Goal: Information Seeking & Learning: Understand process/instructions

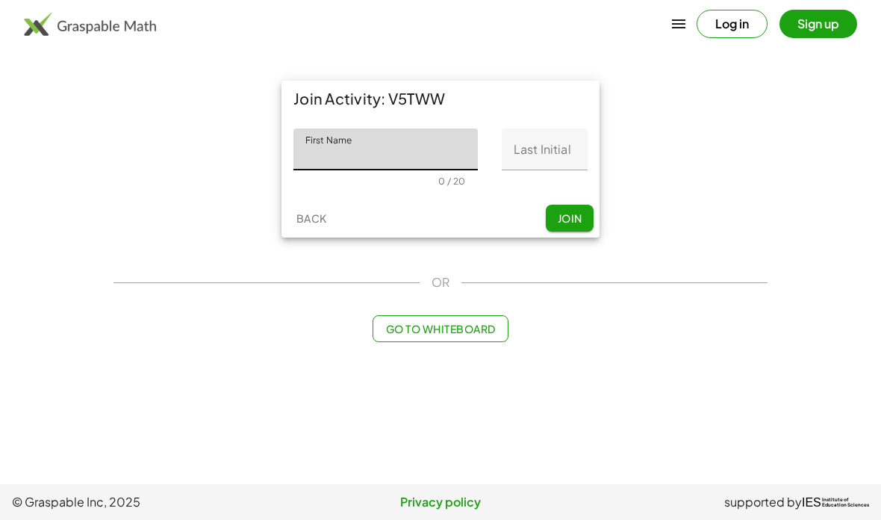
click at [548, 182] on div at bounding box center [545, 181] width 62 height 10
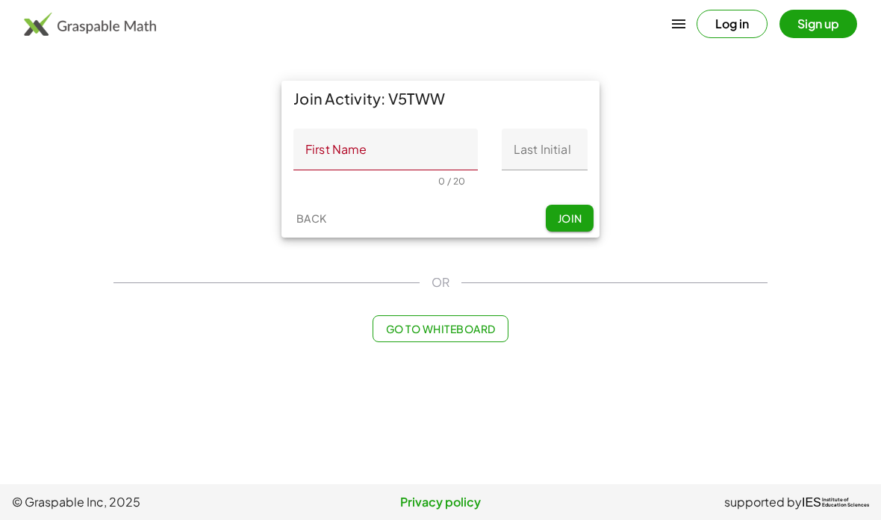
click at [548, 182] on div at bounding box center [545, 181] width 62 height 10
click at [327, 157] on input "First Name" at bounding box center [385, 149] width 184 height 42
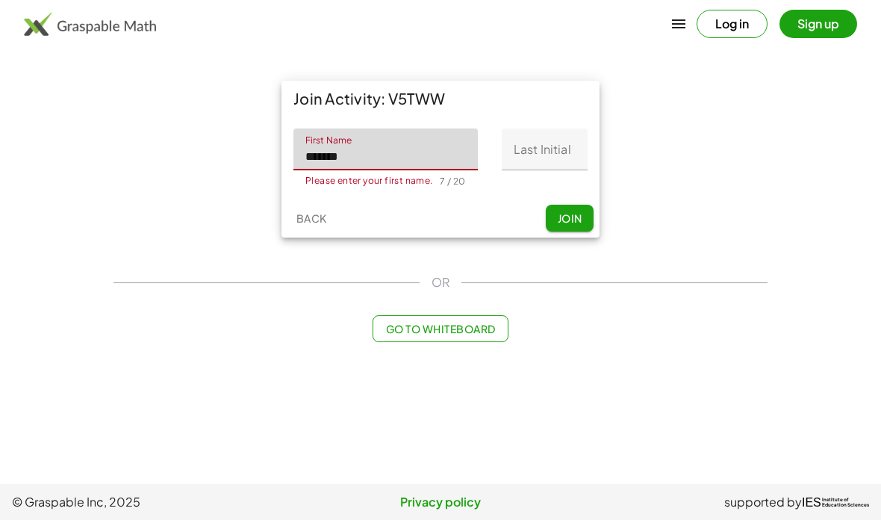
type input "*******"
click at [546, 143] on input "Last Initial" at bounding box center [545, 149] width 86 height 42
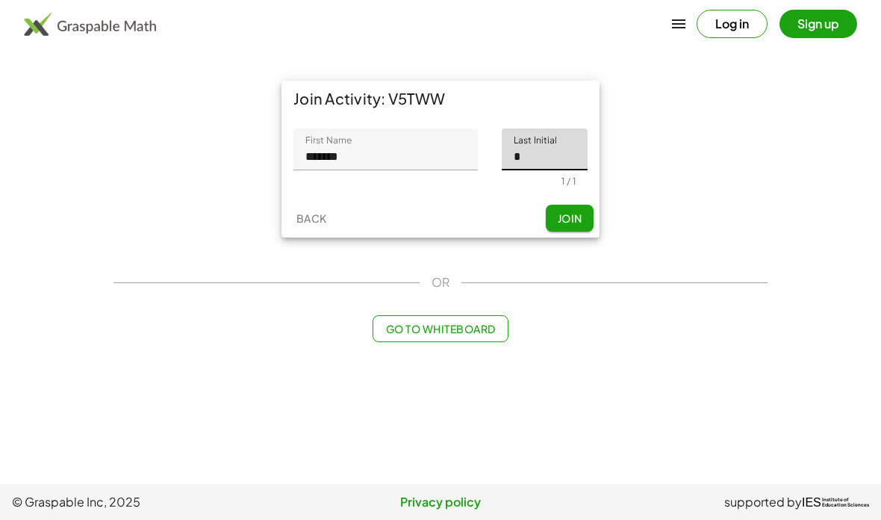
type input "*"
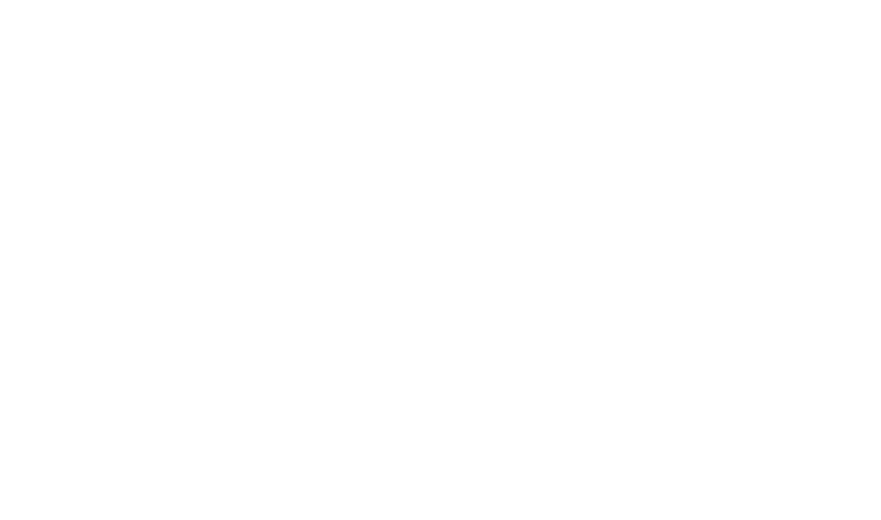
scroll to position [60, 0]
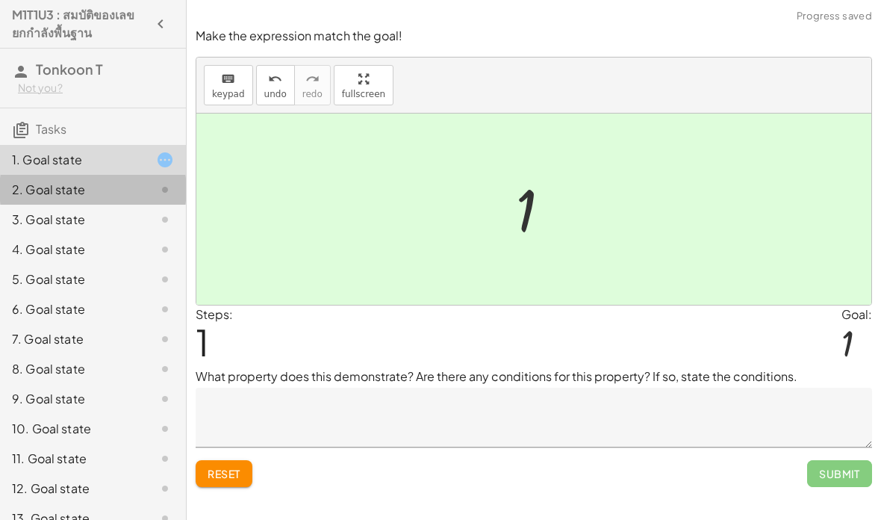
click at [166, 234] on div "2. Goal state" at bounding box center [93, 249] width 186 height 30
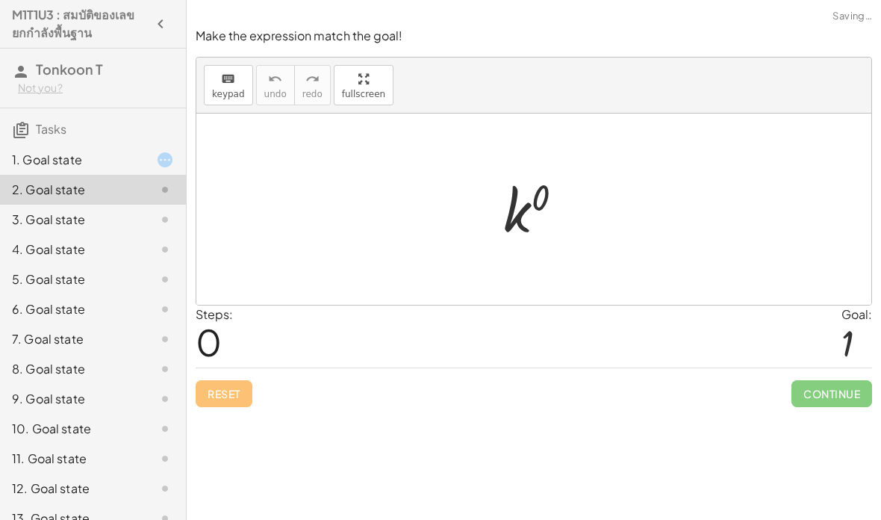
click at [133, 152] on div at bounding box center [153, 160] width 42 height 18
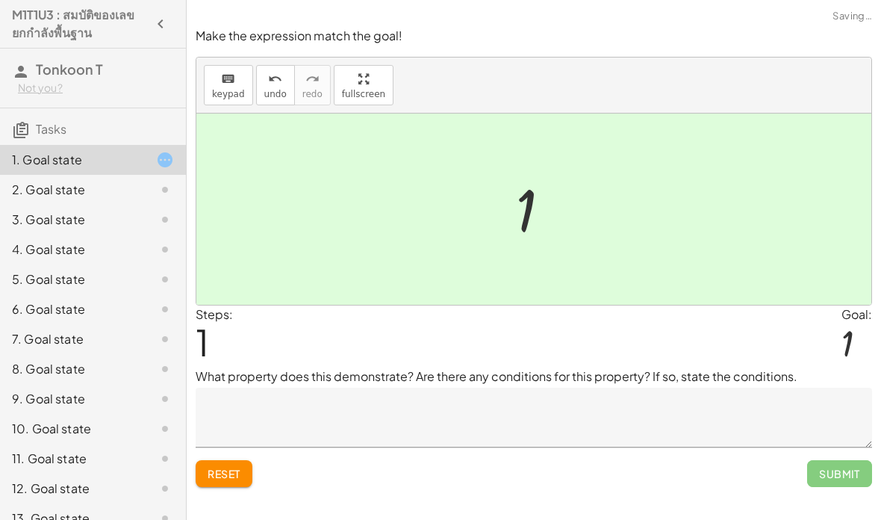
click at [822, 448] on div "Submit" at bounding box center [839, 467] width 65 height 39
click at [821, 448] on div "Submit" at bounding box center [839, 467] width 65 height 39
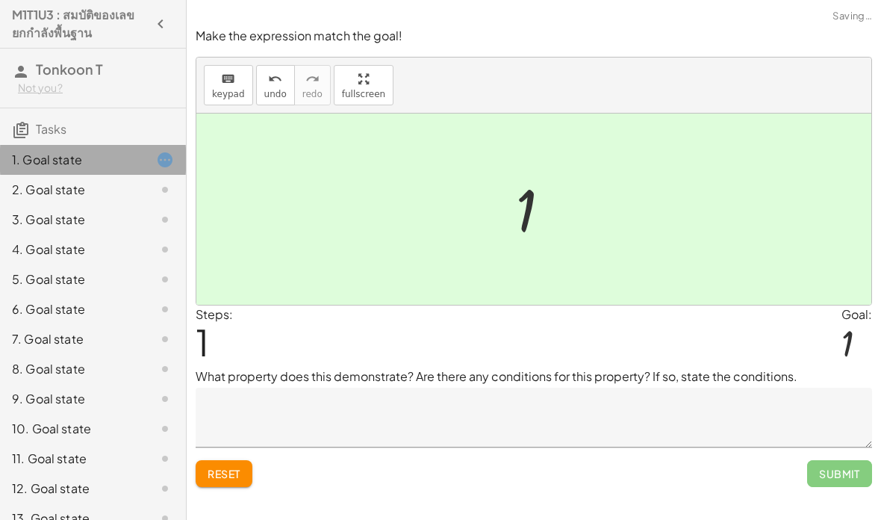
click at [103, 234] on div "2. Goal state" at bounding box center [93, 249] width 186 height 30
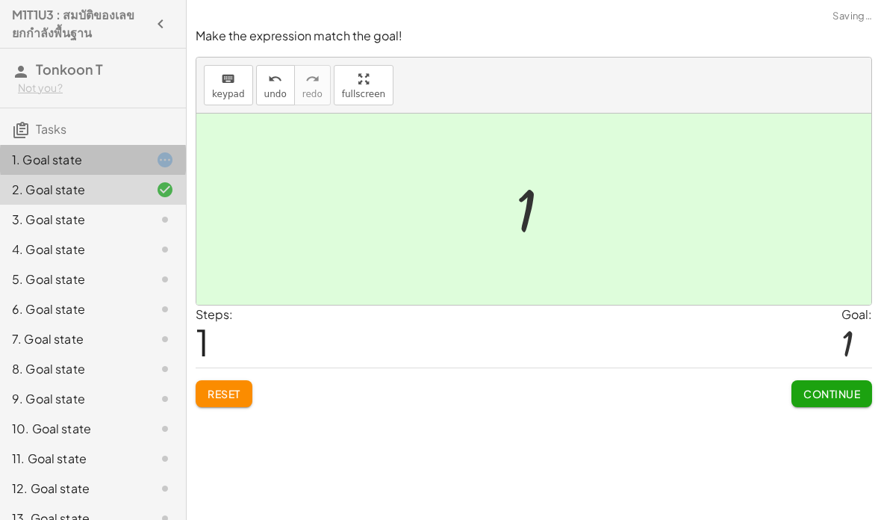
click at [862, 380] on button "Continue" at bounding box center [831, 393] width 81 height 27
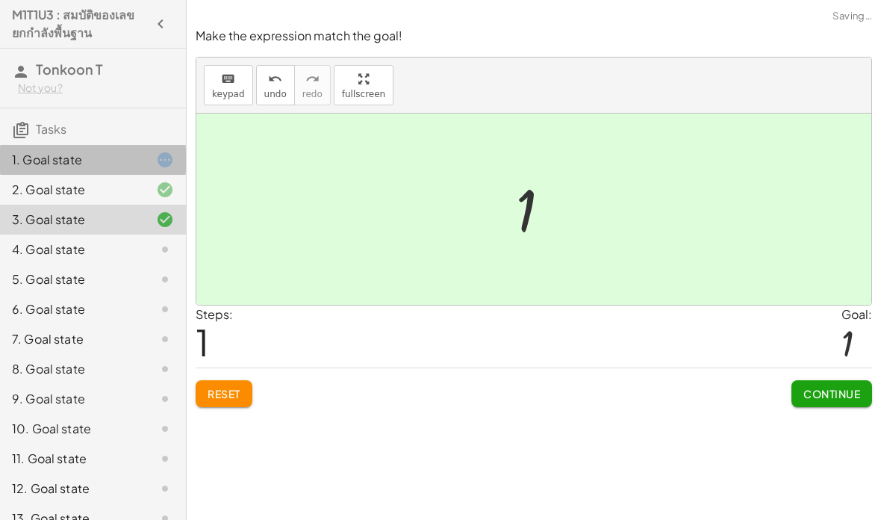
click at [817, 387] on span "Continue" at bounding box center [831, 393] width 57 height 13
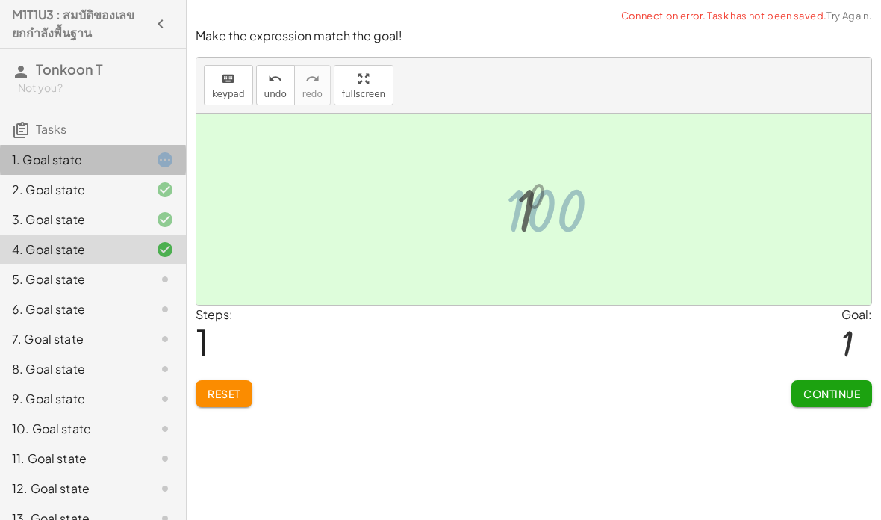
click at [837, 387] on span "Continue" at bounding box center [831, 393] width 57 height 13
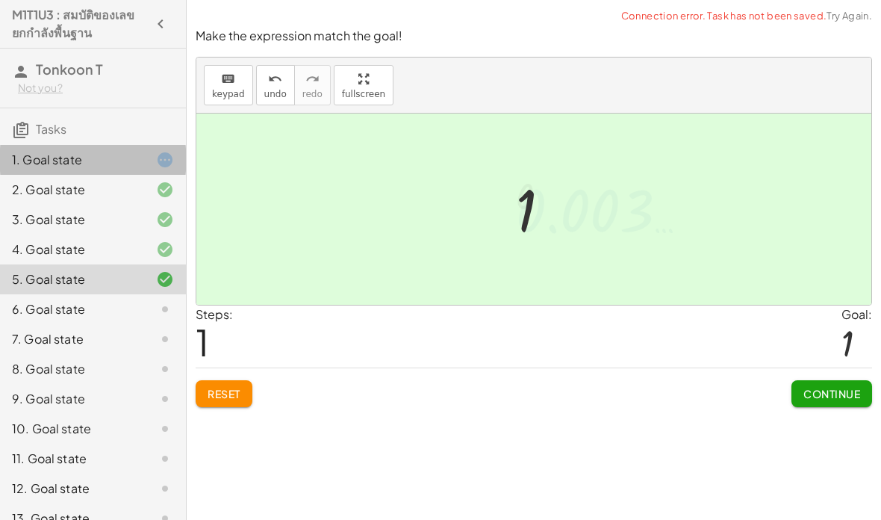
click at [814, 387] on span "Continue" at bounding box center [831, 393] width 57 height 13
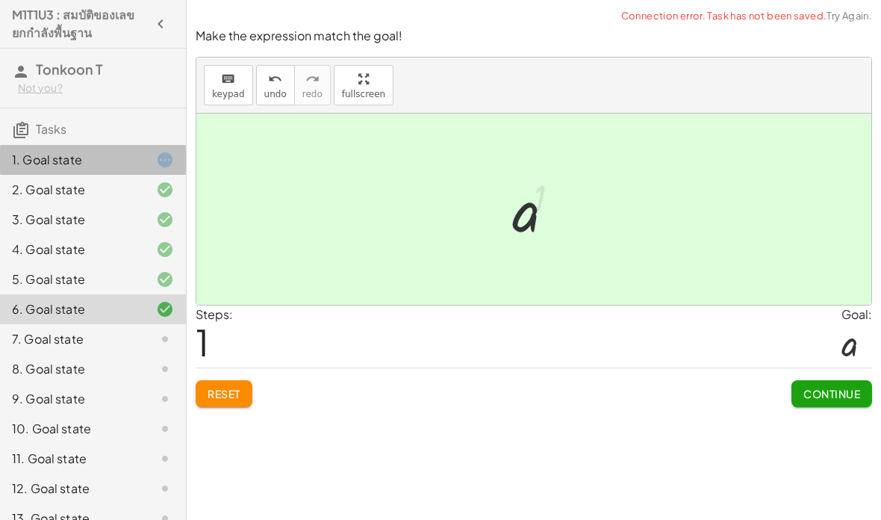
click at [822, 380] on button "Continue" at bounding box center [831, 393] width 81 height 27
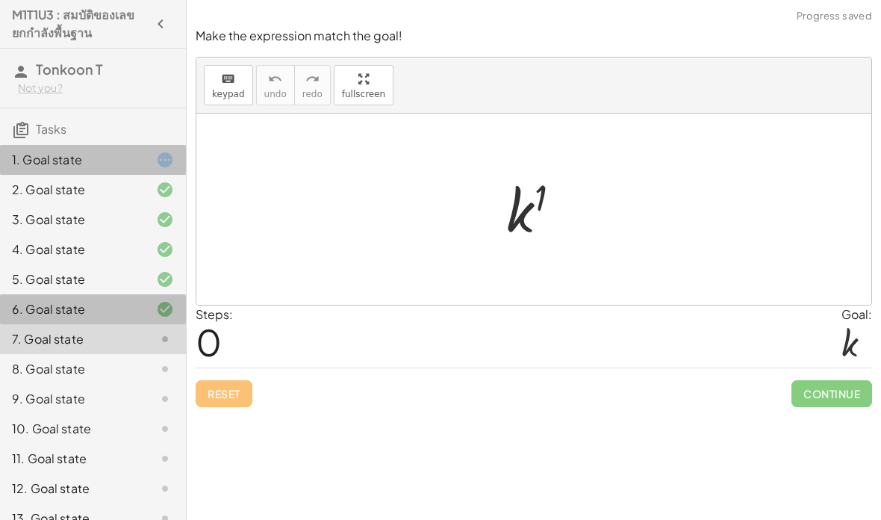
click at [113, 303] on div "6. Goal state" at bounding box center [72, 309] width 120 height 18
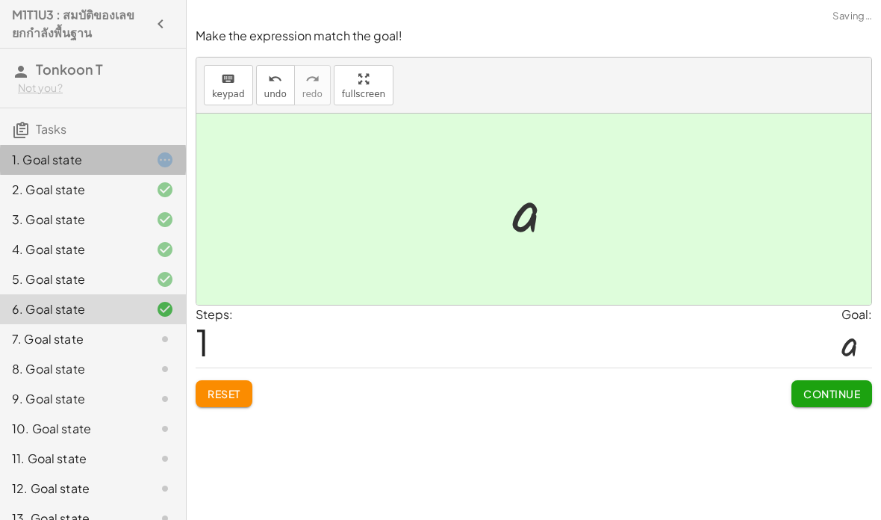
click at [126, 331] on div "7. Goal state" at bounding box center [72, 339] width 120 height 18
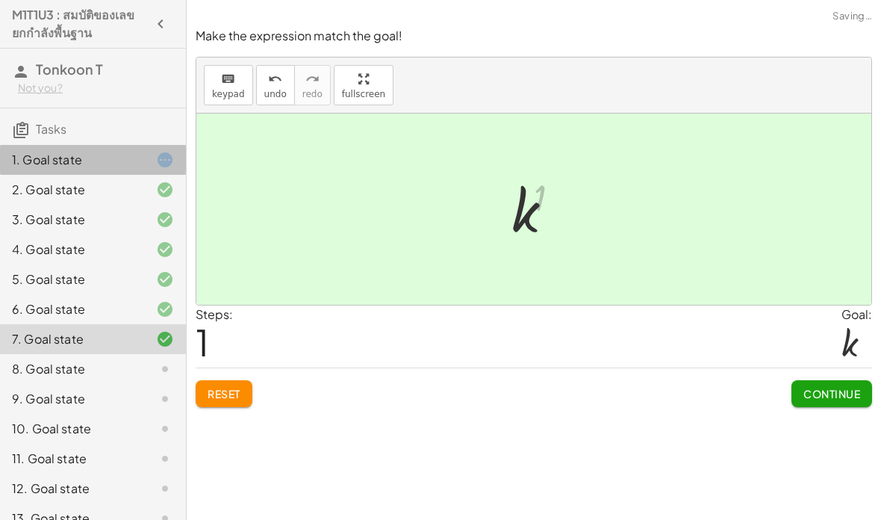
click at [826, 387] on span "Continue" at bounding box center [831, 393] width 57 height 13
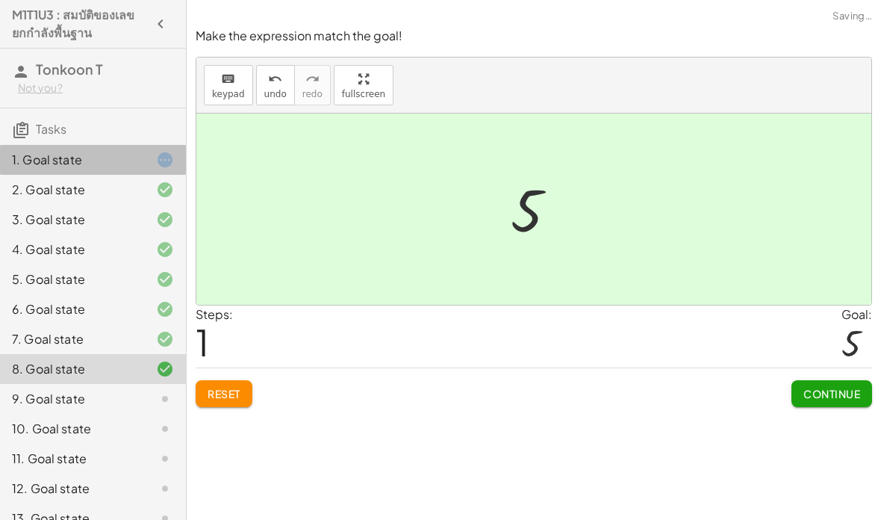
click at [829, 387] on span "Continue" at bounding box center [831, 393] width 57 height 13
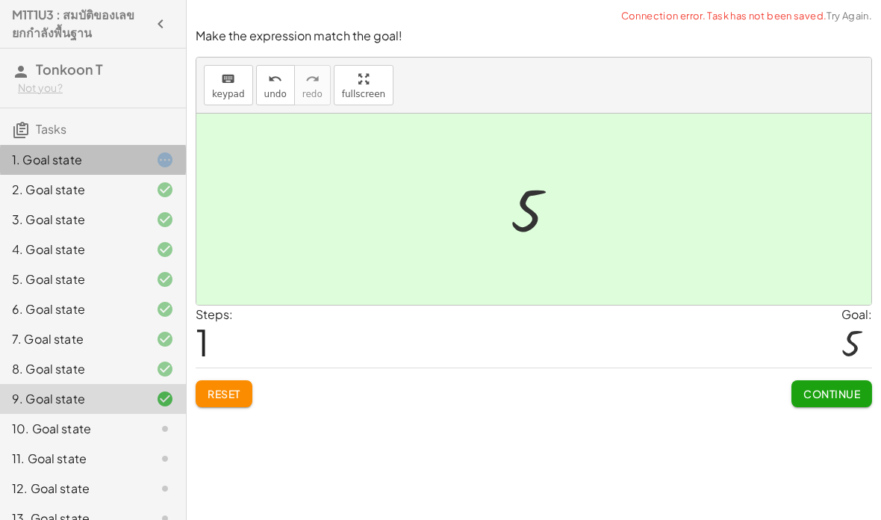
click at [837, 387] on span "Continue" at bounding box center [831, 393] width 57 height 13
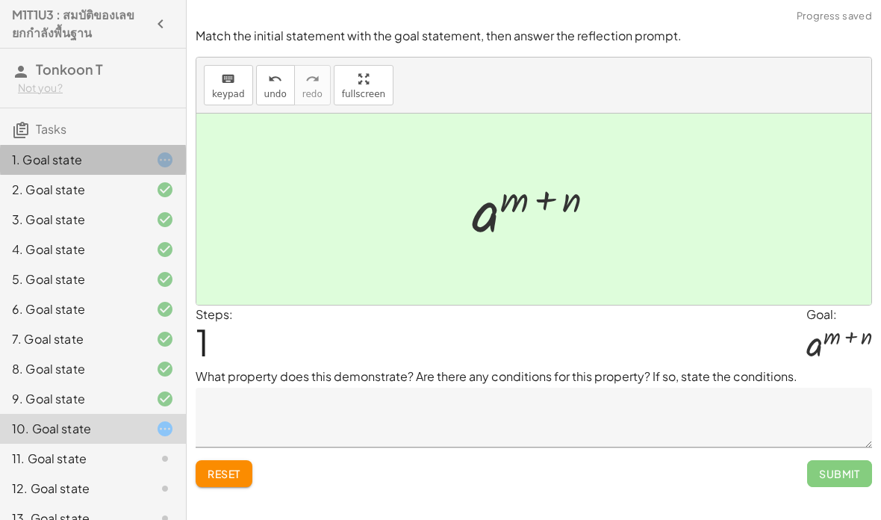
click at [834, 460] on span "Submit" at bounding box center [839, 473] width 65 height 27
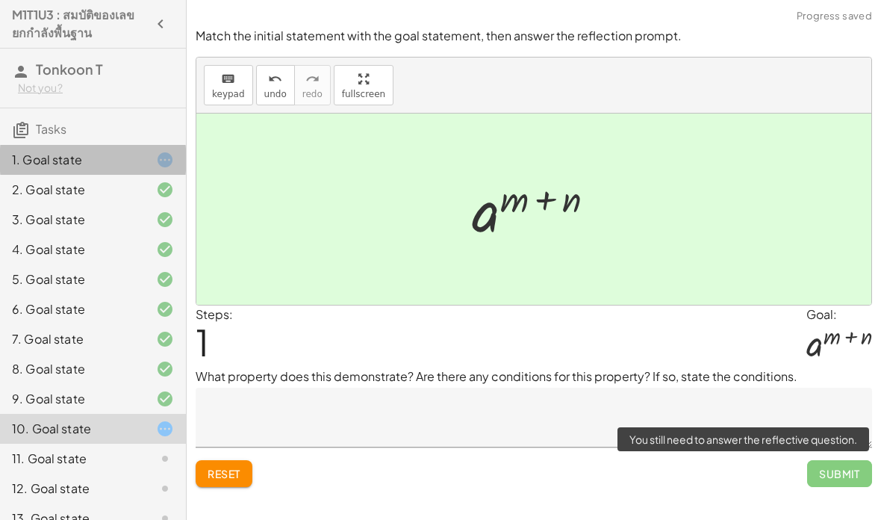
click at [131, 437] on div "10. Goal state" at bounding box center [93, 429] width 186 height 30
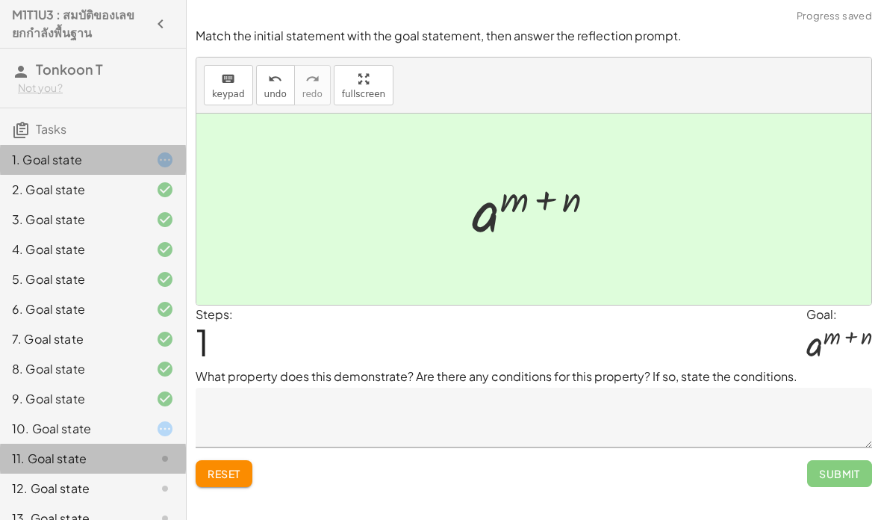
click at [142, 462] on div at bounding box center [153, 458] width 42 height 18
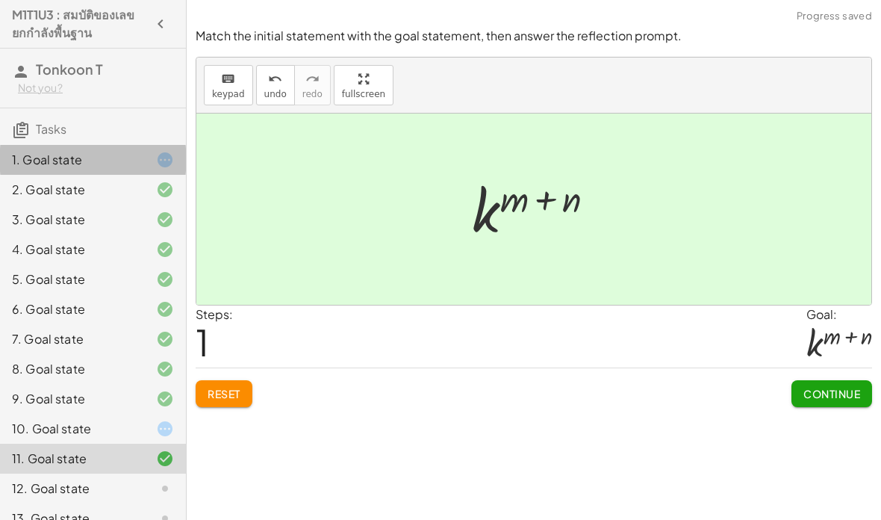
click at [823, 387] on span "Continue" at bounding box center [831, 393] width 57 height 13
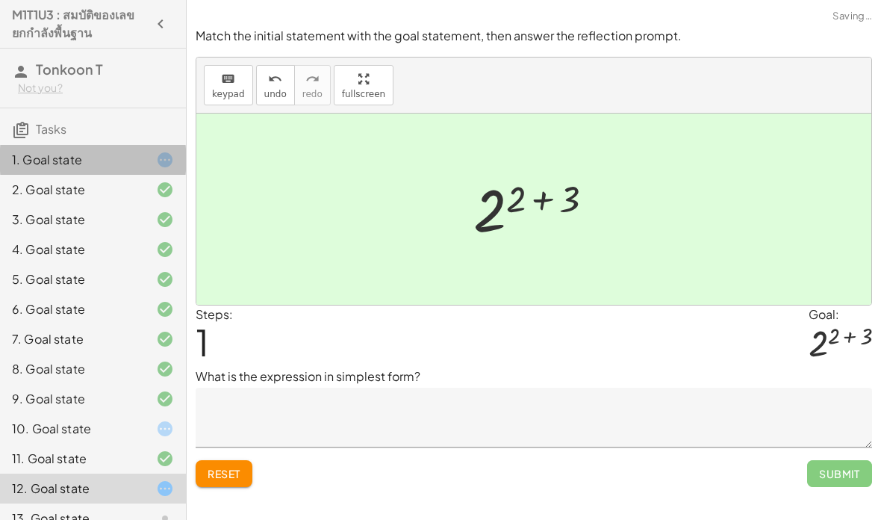
click at [815, 460] on span "Submit" at bounding box center [839, 473] width 65 height 27
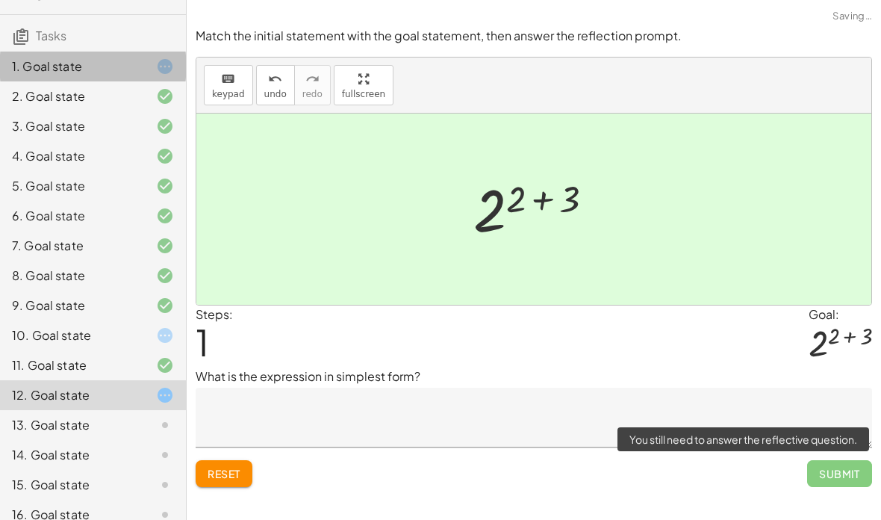
scroll to position [102, 0]
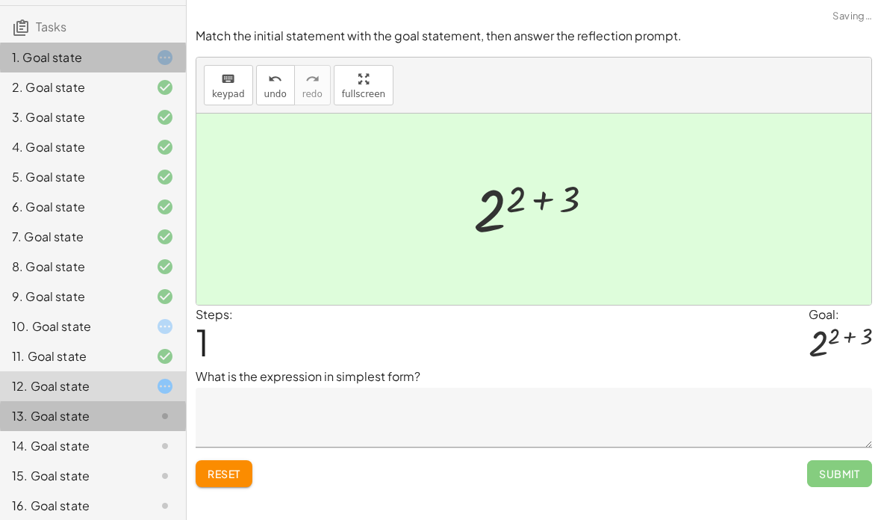
click at [143, 416] on div at bounding box center [153, 416] width 42 height 18
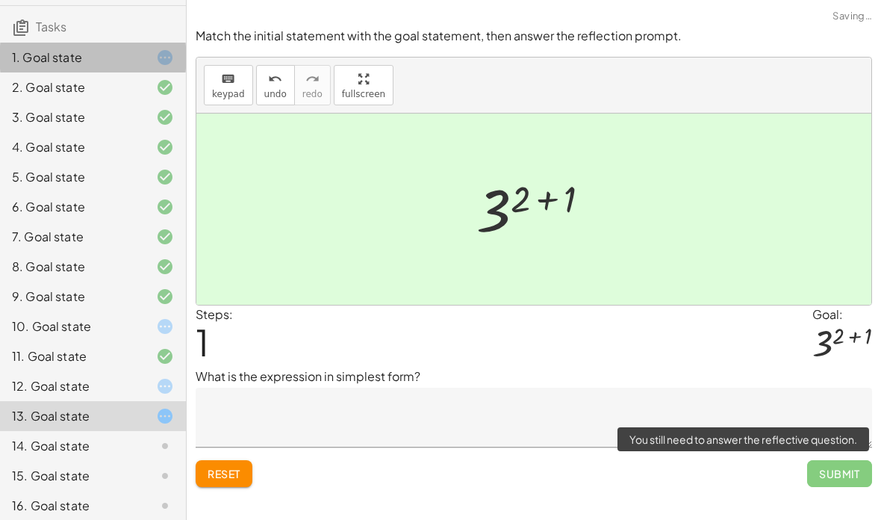
click at [826, 460] on span "Submit" at bounding box center [839, 473] width 65 height 27
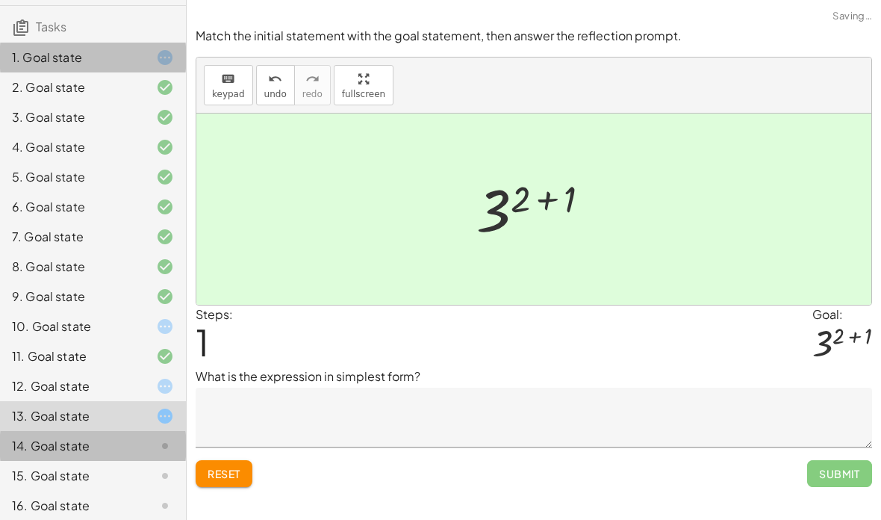
click at [132, 442] on div at bounding box center [153, 446] width 42 height 18
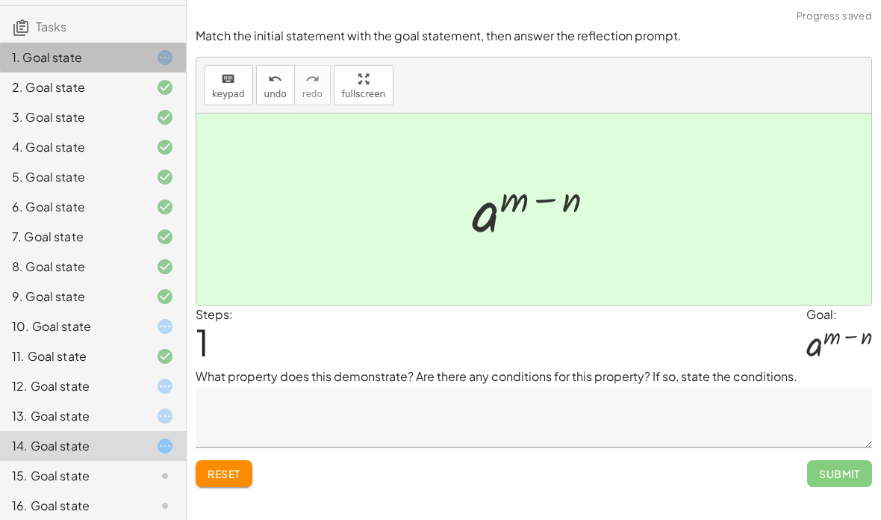
click at [834, 460] on span "Submit" at bounding box center [839, 473] width 65 height 27
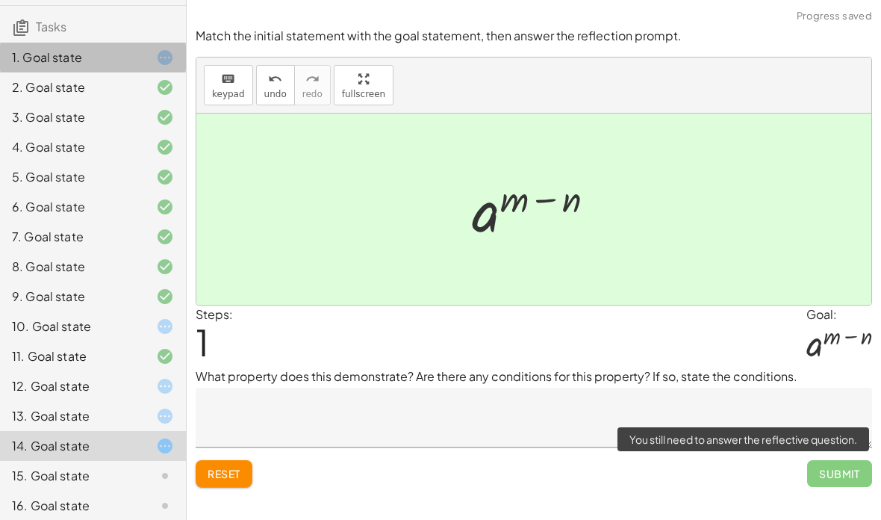
click at [145, 469] on div at bounding box center [153, 476] width 42 height 18
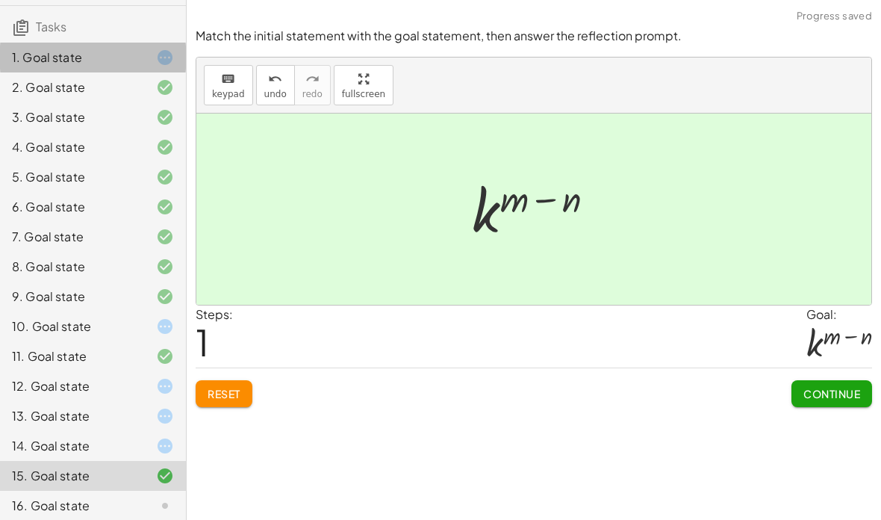
click at [826, 387] on span "Continue" at bounding box center [831, 393] width 57 height 13
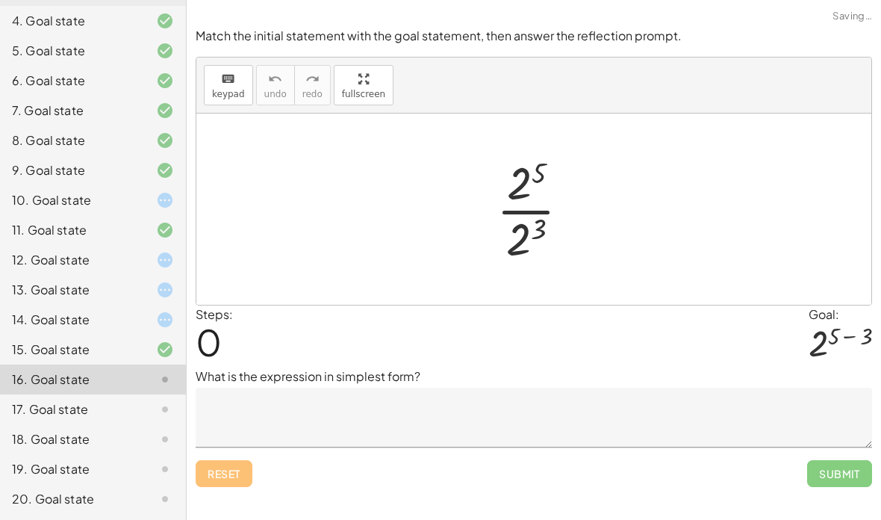
scroll to position [227, 0]
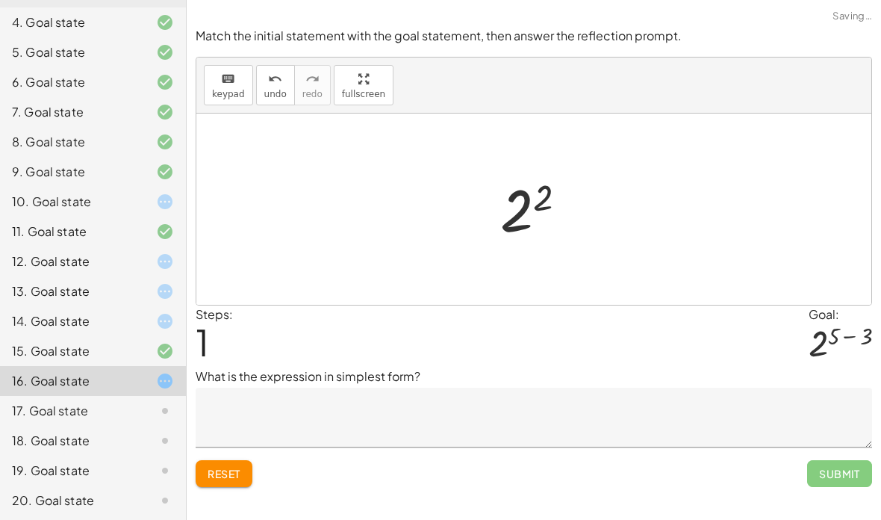
click at [139, 406] on div at bounding box center [153, 411] width 42 height 18
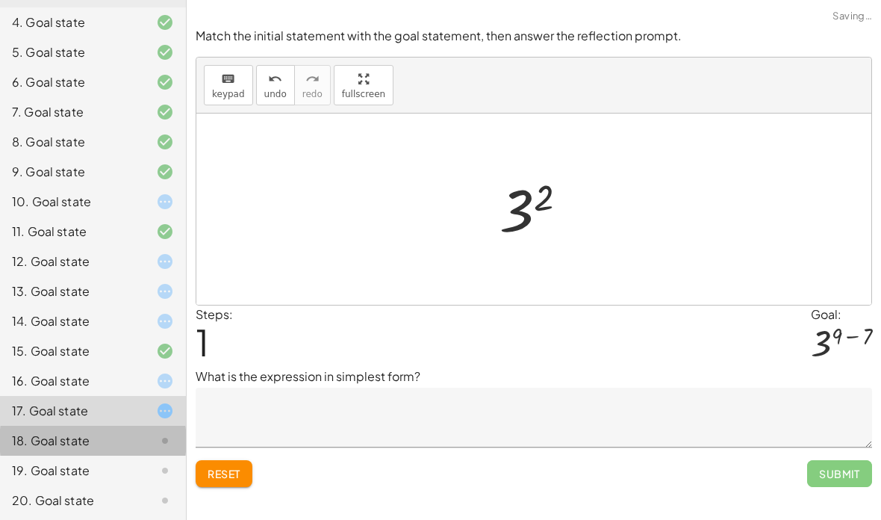
click at [137, 443] on div at bounding box center [153, 440] width 42 height 18
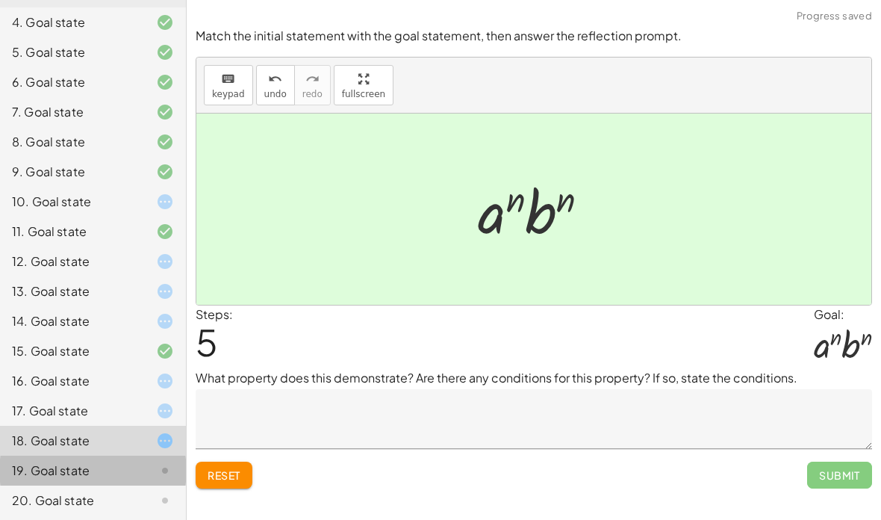
click at [135, 462] on div at bounding box center [153, 470] width 42 height 18
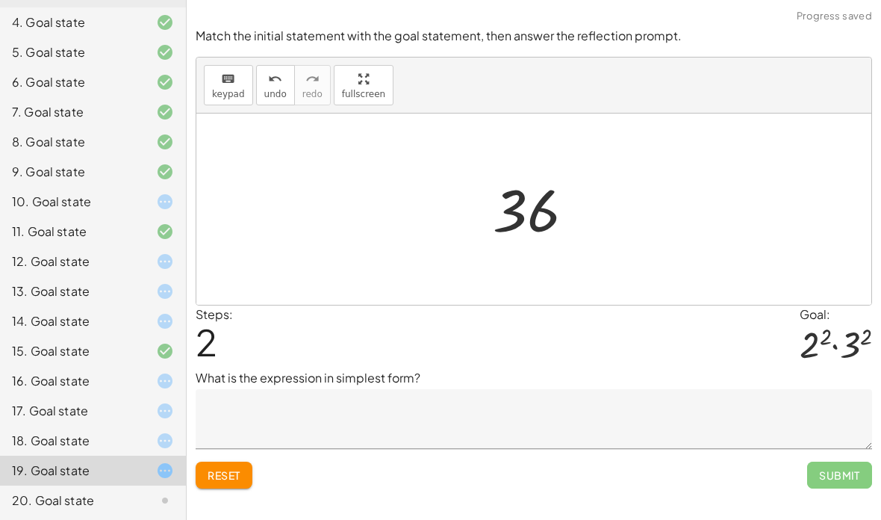
click at [246, 461] on button "Reset" at bounding box center [224, 474] width 57 height 27
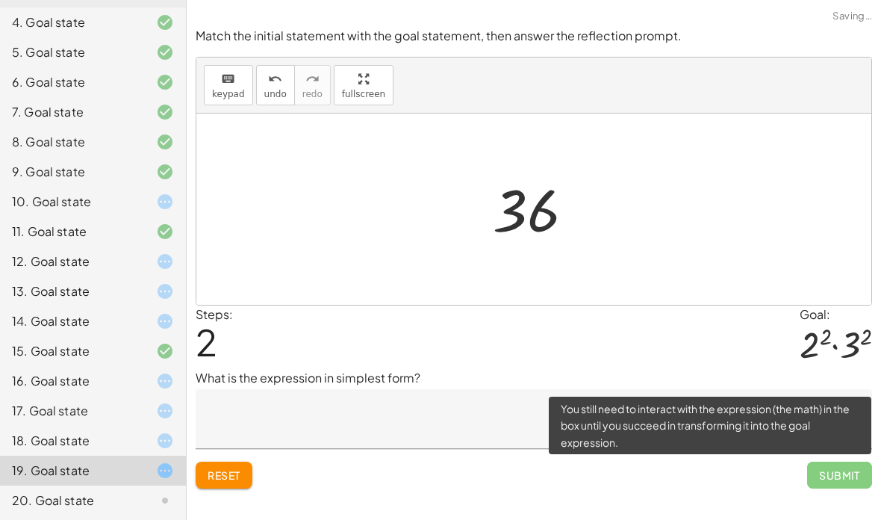
click at [807, 461] on span "Submit" at bounding box center [839, 474] width 65 height 27
click at [96, 405] on div "17. Goal state" at bounding box center [72, 411] width 120 height 18
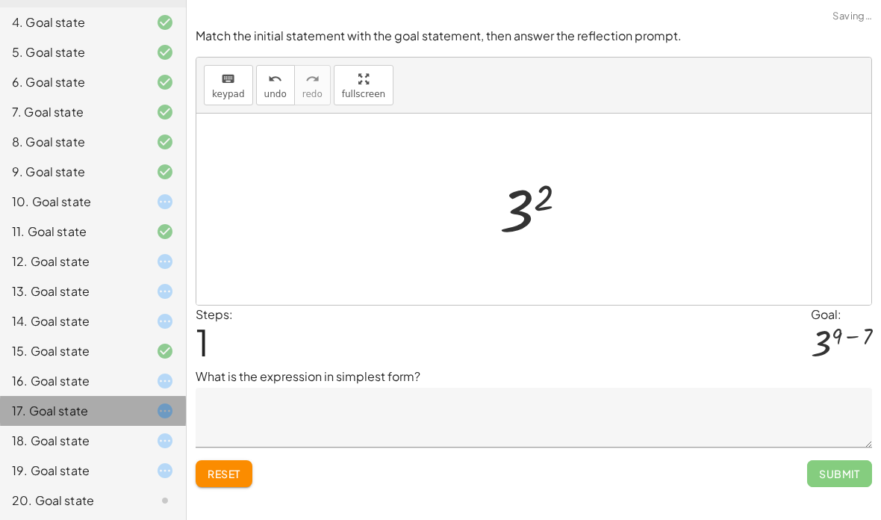
click at [95, 404] on div "17. Goal state" at bounding box center [72, 411] width 120 height 18
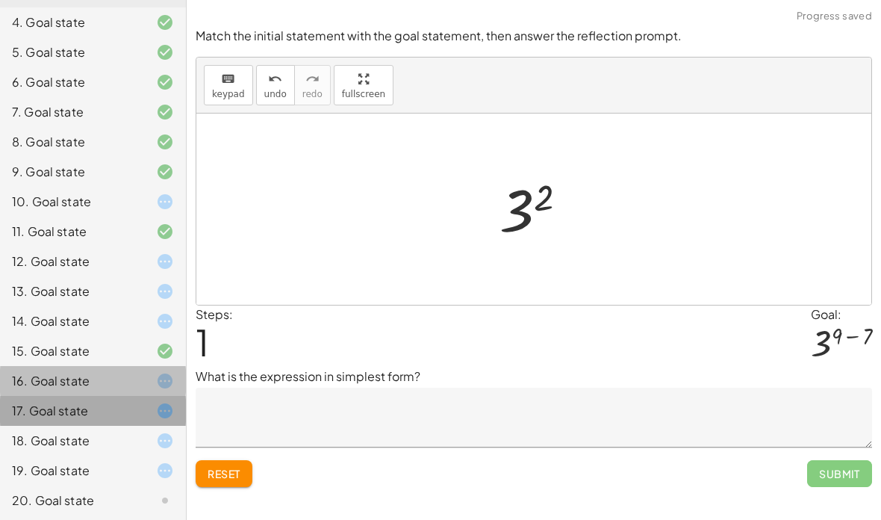
click at [75, 419] on div "17. Goal state" at bounding box center [72, 411] width 120 height 18
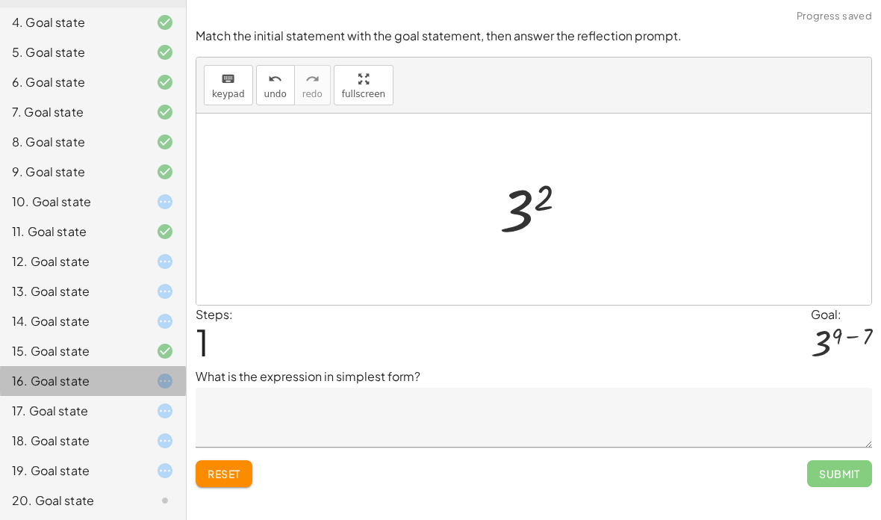
click at [87, 443] on div "18. Goal state" at bounding box center [72, 440] width 120 height 18
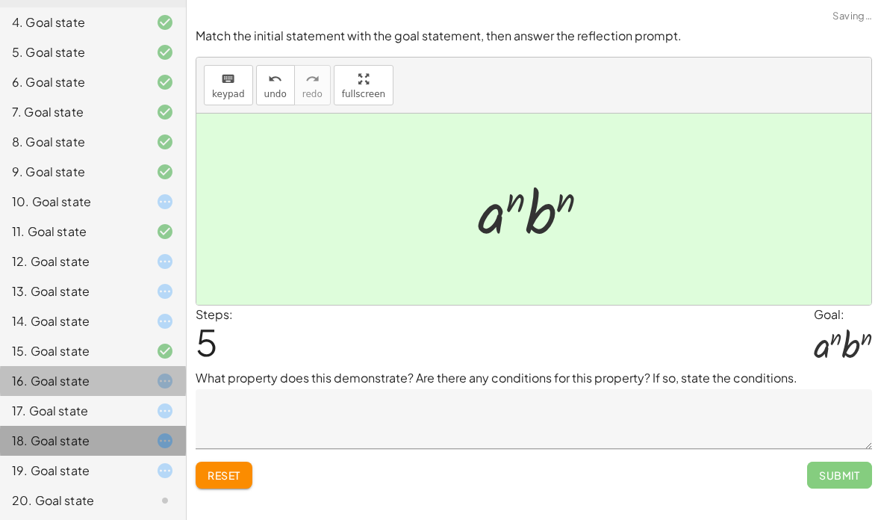
click at [78, 515] on div "19. Goal state" at bounding box center [93, 530] width 186 height 30
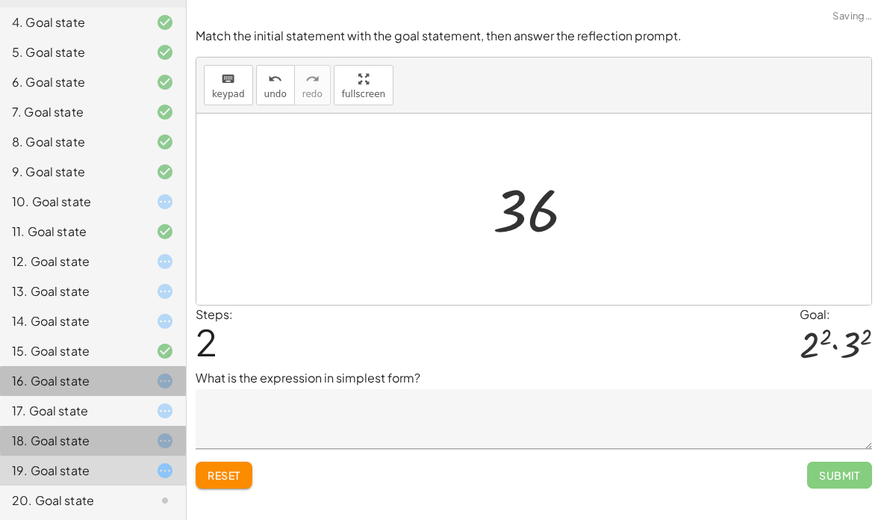
click at [75, 485] on div "18. Goal state" at bounding box center [93, 500] width 186 height 30
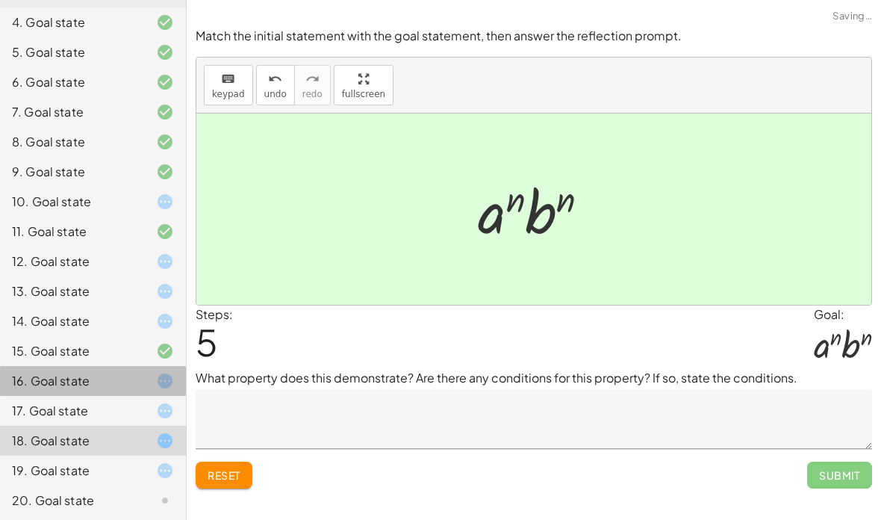
click at [72, 406] on div "17. Goal state" at bounding box center [72, 411] width 120 height 18
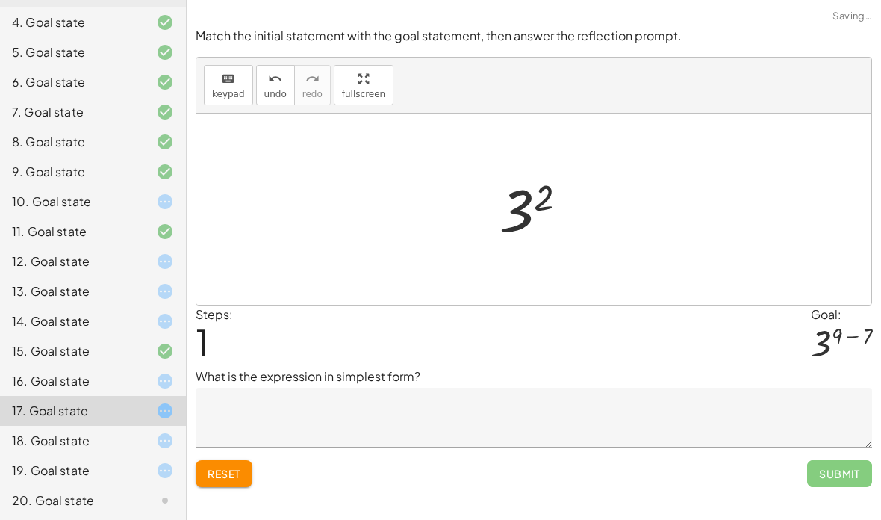
click at [71, 383] on div "16. Goal state" at bounding box center [72, 381] width 120 height 18
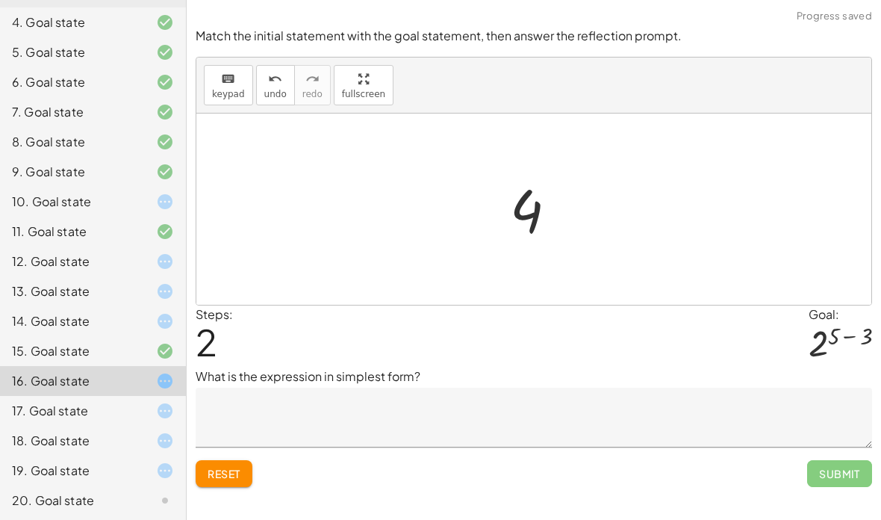
click at [90, 485] on div "18. Goal state" at bounding box center [93, 500] width 186 height 30
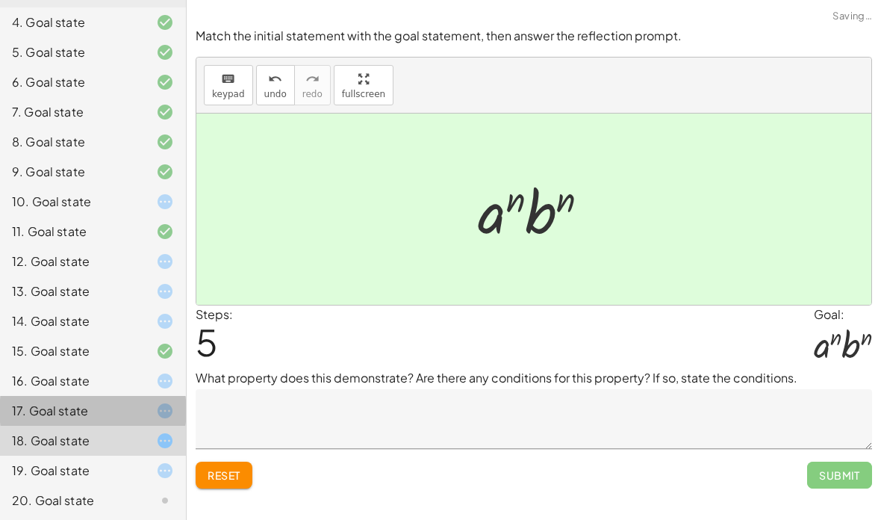
click at [75, 405] on div "17. Goal state" at bounding box center [72, 411] width 120 height 18
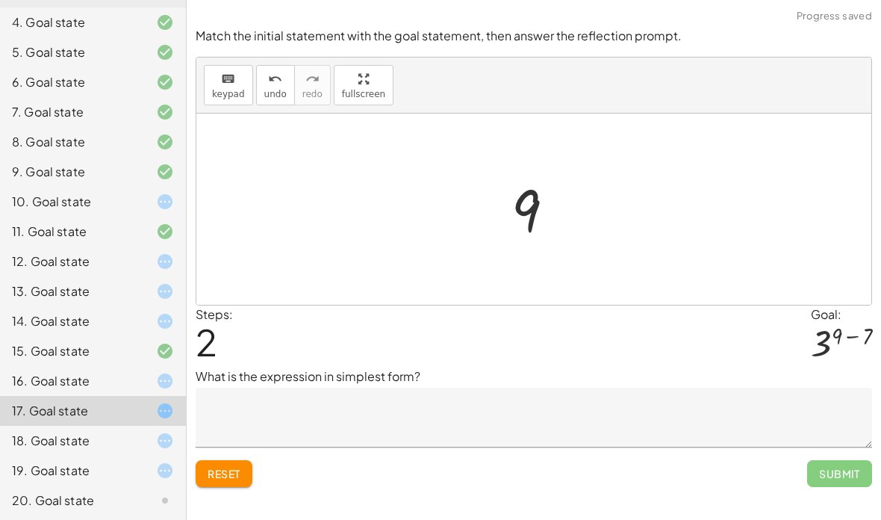
click at [234, 387] on textarea at bounding box center [534, 417] width 676 height 60
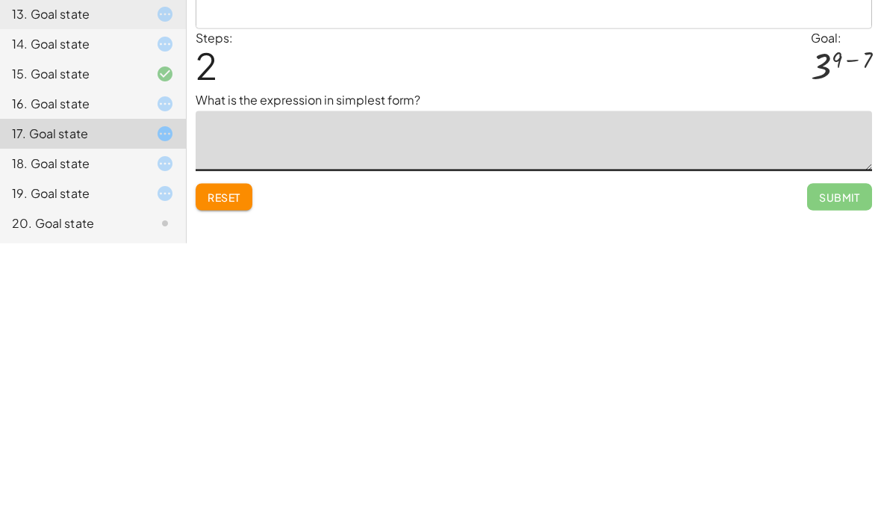
click at [231, 467] on span "Reset" at bounding box center [224, 473] width 33 height 13
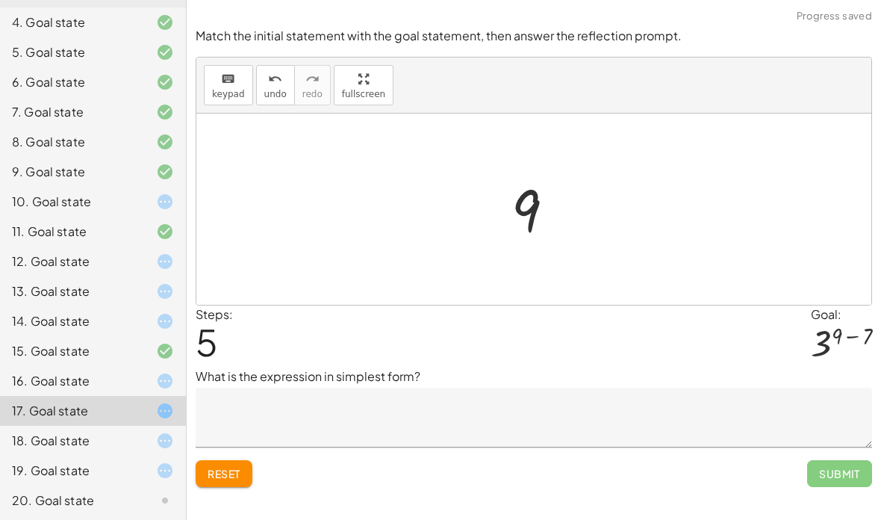
click at [149, 440] on div at bounding box center [153, 440] width 42 height 18
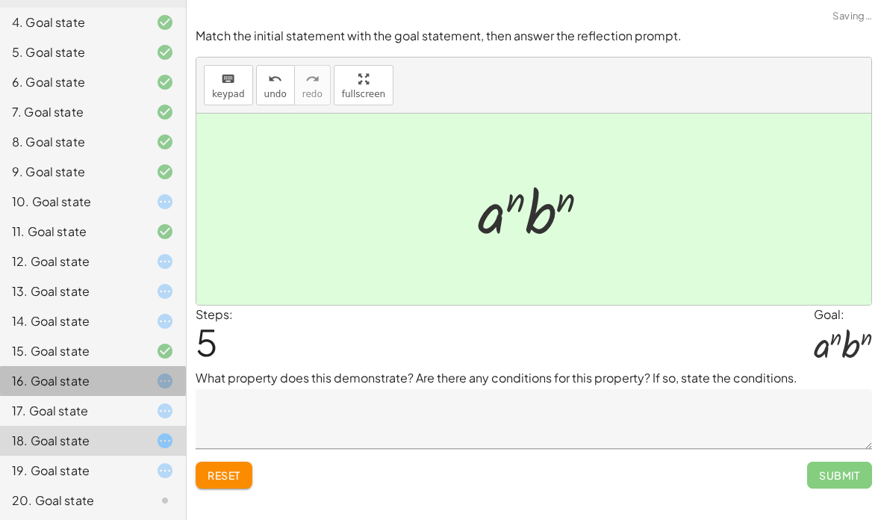
click at [172, 372] on icon at bounding box center [165, 381] width 18 height 18
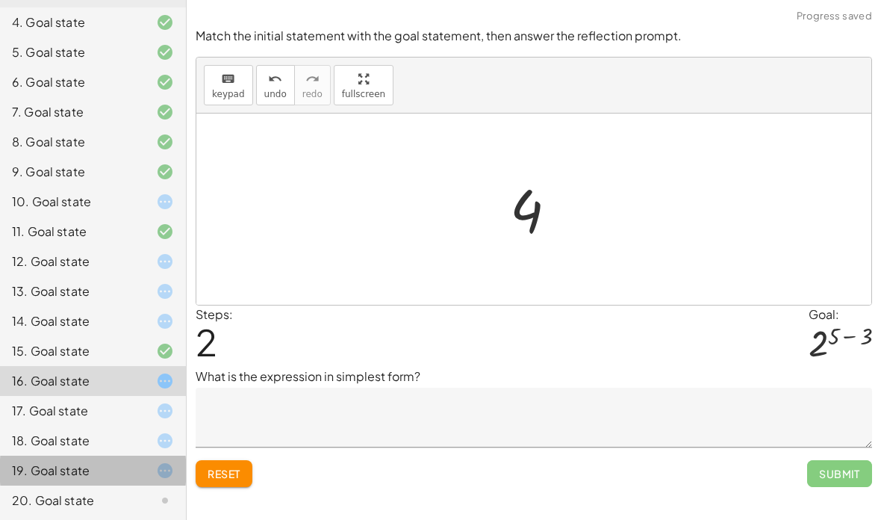
click at [158, 515] on div "19. Goal state" at bounding box center [93, 530] width 186 height 30
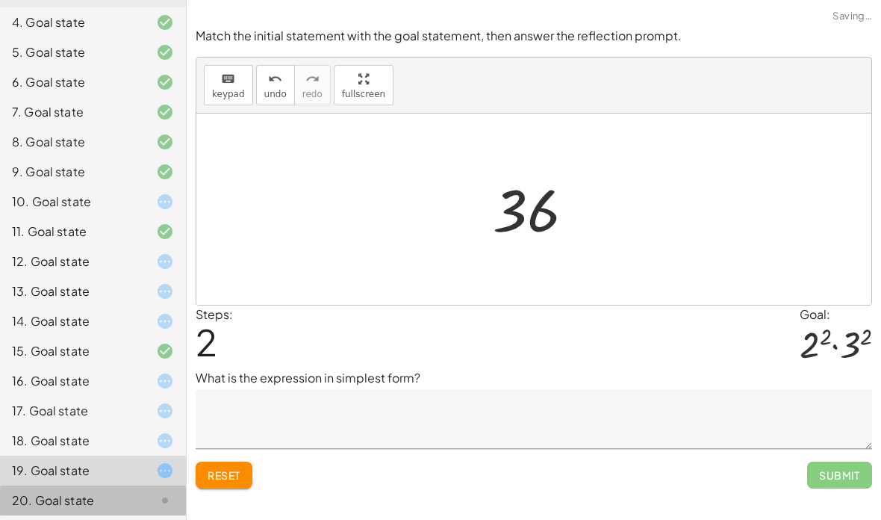
click at [149, 498] on div at bounding box center [153, 500] width 42 height 18
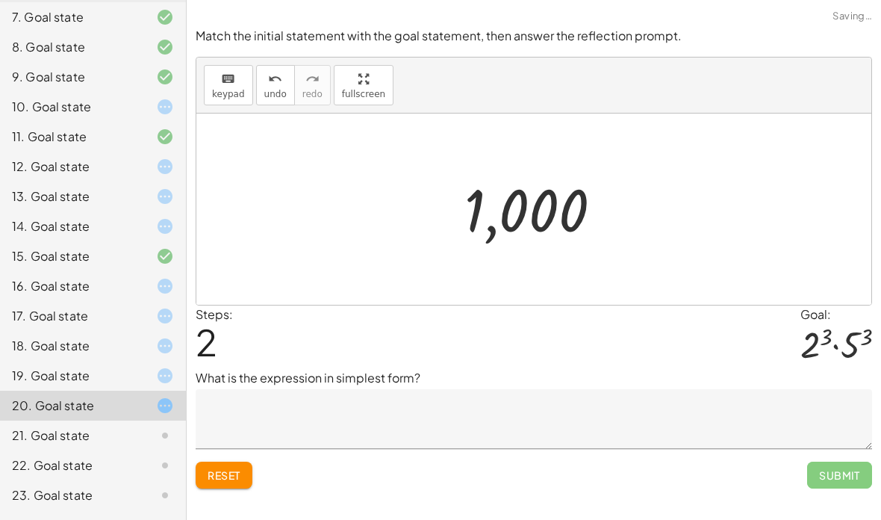
scroll to position [321, 0]
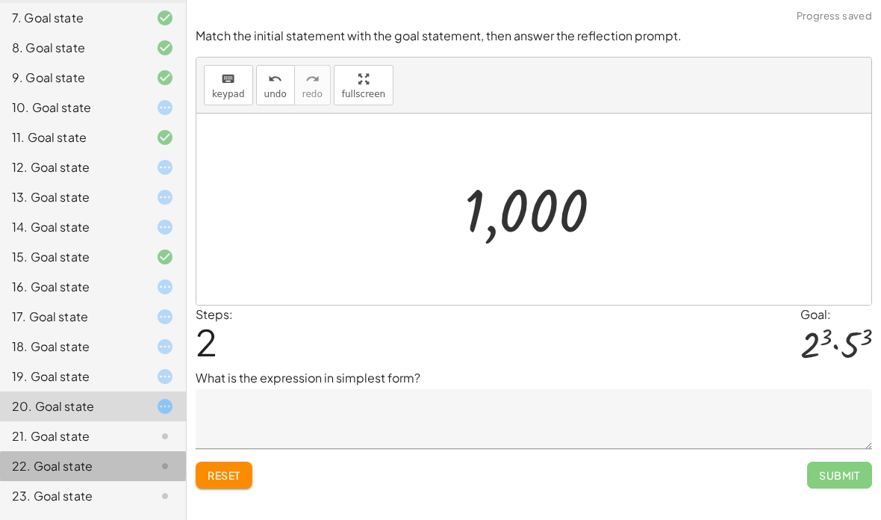
click at [146, 459] on div at bounding box center [153, 466] width 42 height 18
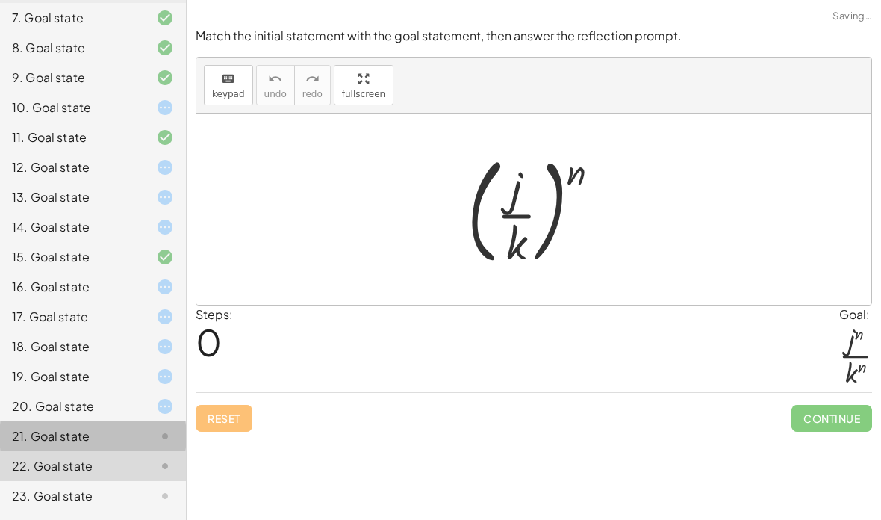
click at [145, 442] on div at bounding box center [153, 436] width 42 height 18
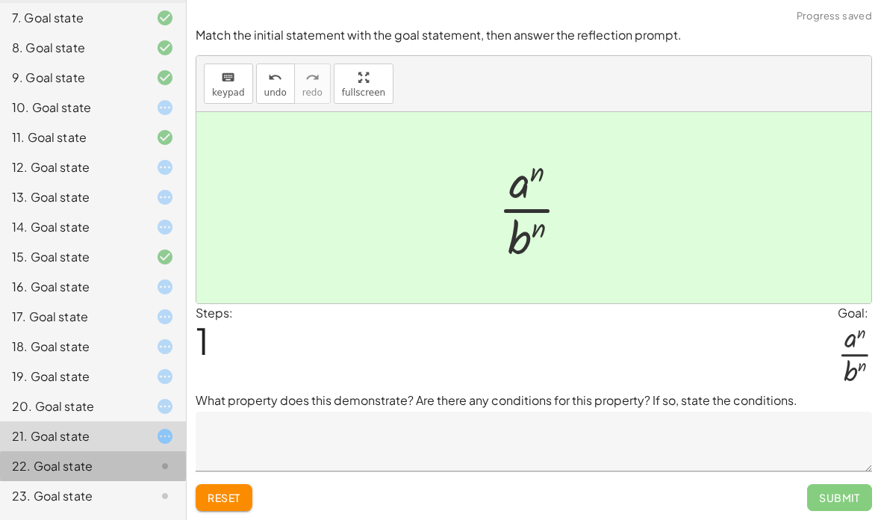
click at [143, 511] on div "22. Goal state" at bounding box center [93, 526] width 186 height 30
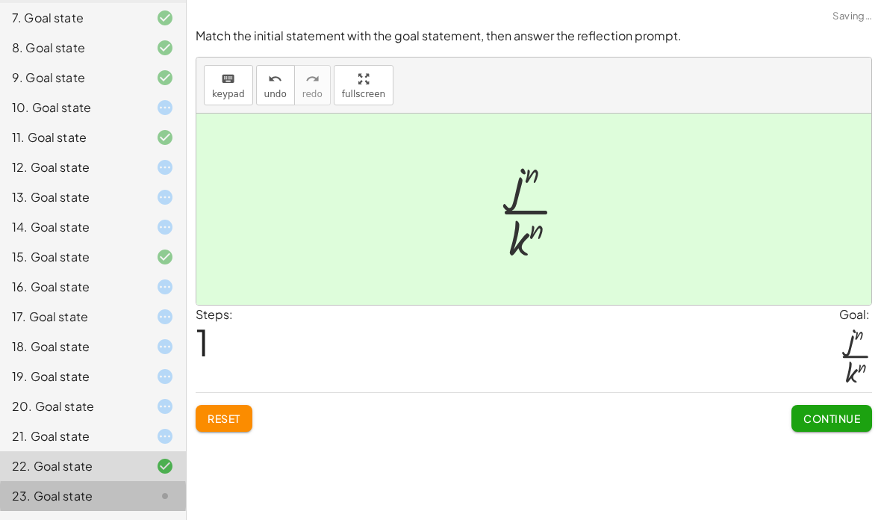
click at [149, 490] on div at bounding box center [153, 496] width 42 height 18
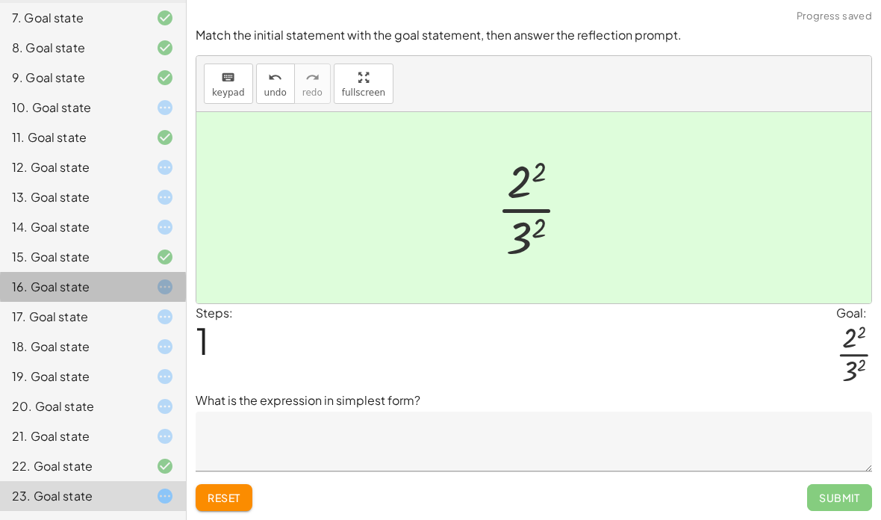
click at [118, 280] on div "16. Goal state" at bounding box center [72, 287] width 120 height 18
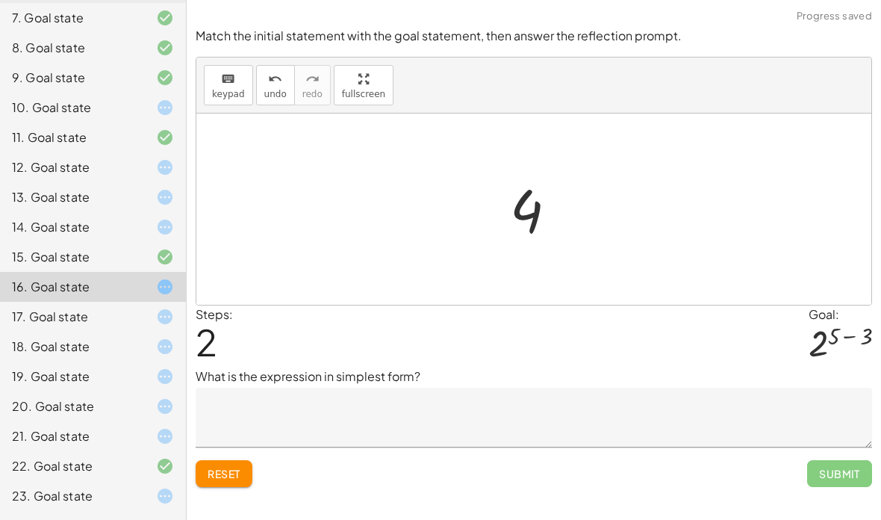
click at [232, 460] on button "Reset" at bounding box center [224, 473] width 57 height 27
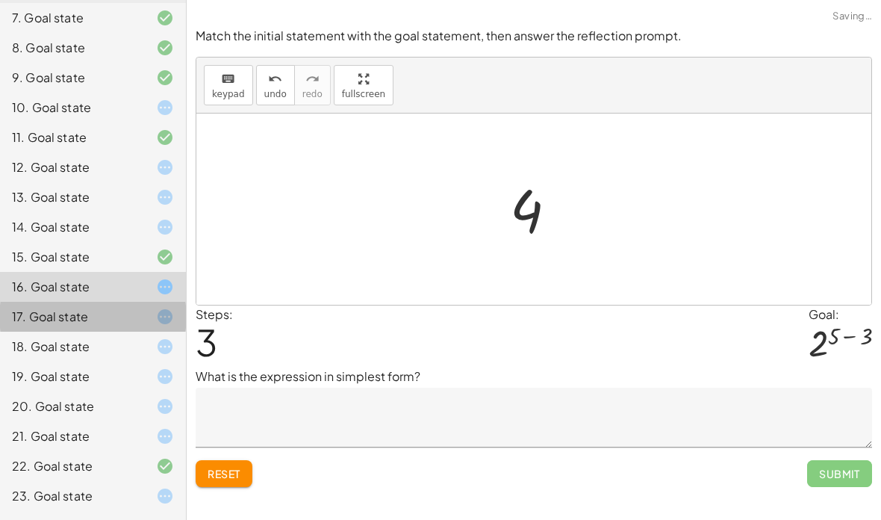
click at [110, 361] on div "17. Goal state" at bounding box center [93, 376] width 186 height 30
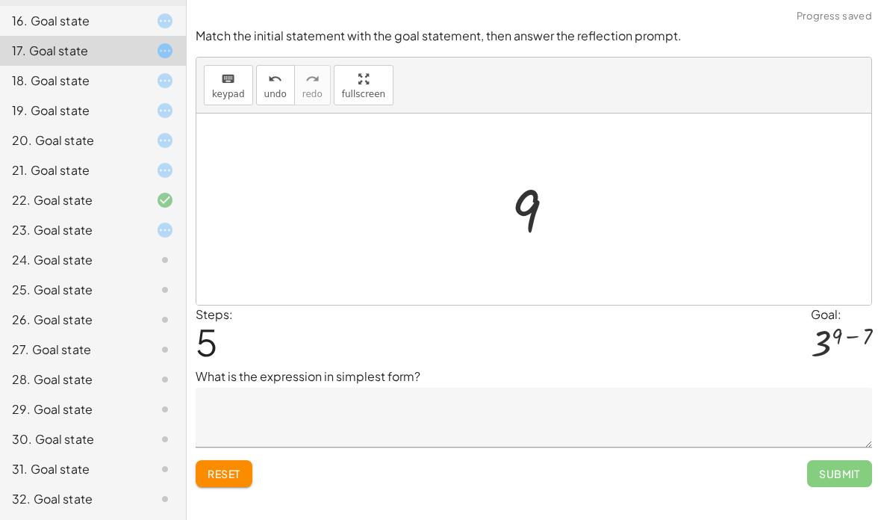
scroll to position [586, 0]
click at [80, 266] on div "24. Goal state" at bounding box center [72, 261] width 120 height 18
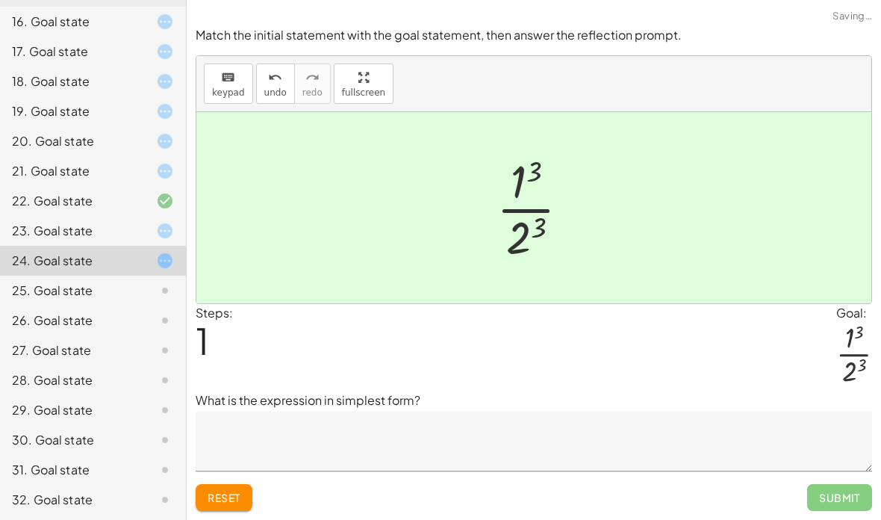
click at [146, 292] on div at bounding box center [153, 290] width 42 height 18
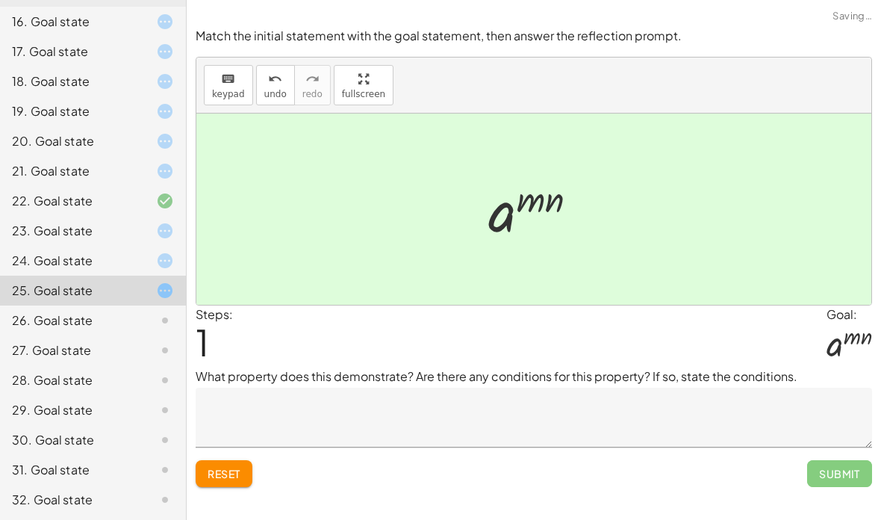
click at [157, 365] on div "26. Goal state" at bounding box center [93, 380] width 186 height 30
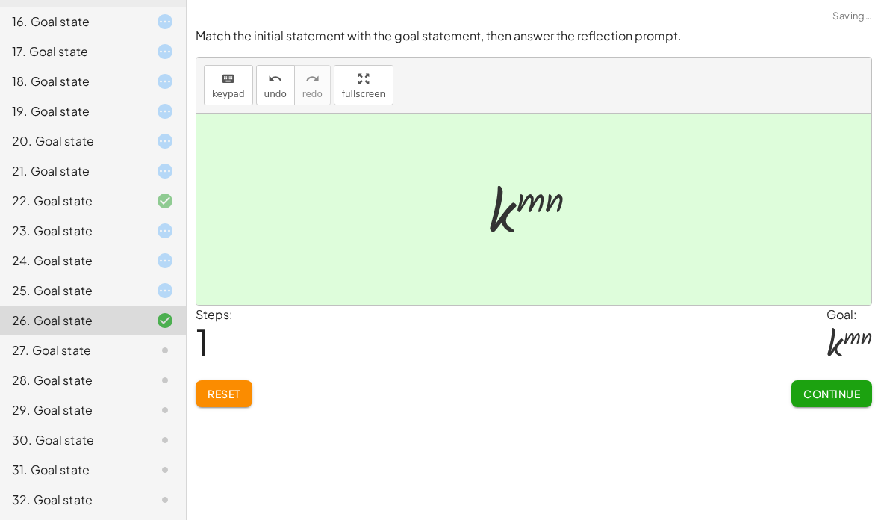
click at [157, 342] on icon at bounding box center [165, 350] width 18 height 18
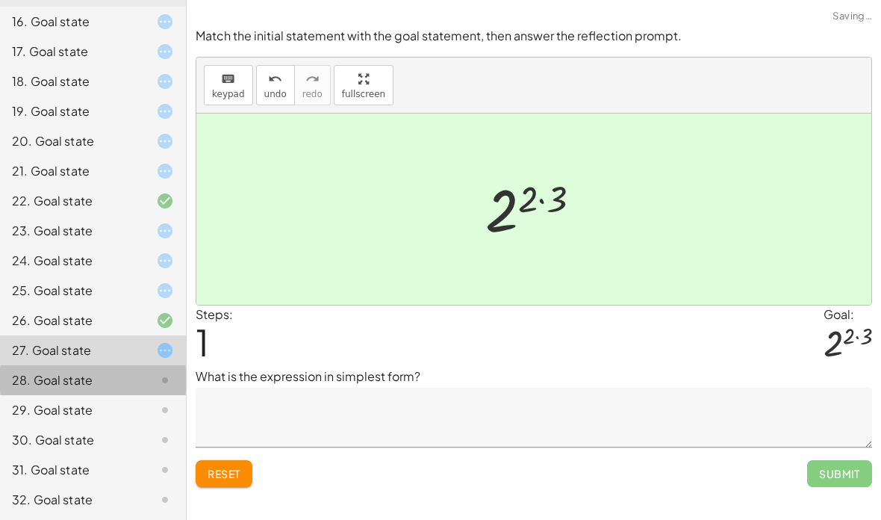
click at [151, 372] on div at bounding box center [153, 380] width 42 height 18
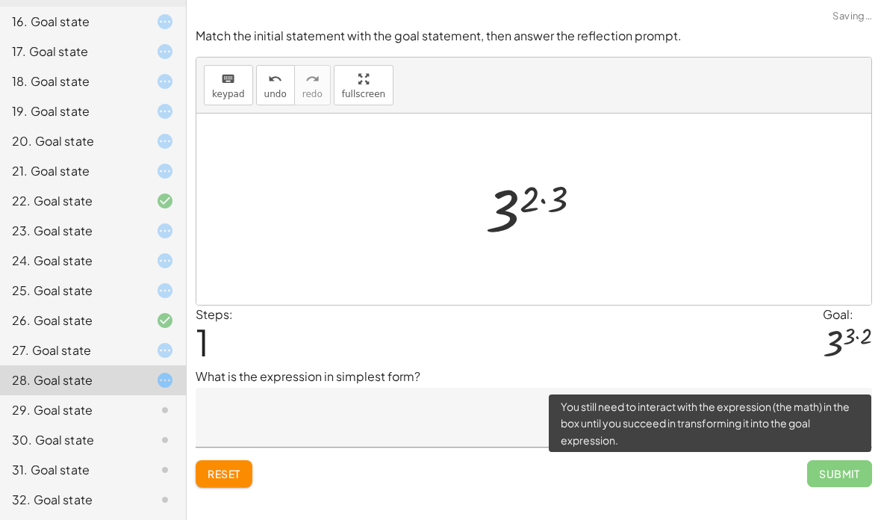
click at [837, 460] on span "Submit" at bounding box center [839, 473] width 65 height 27
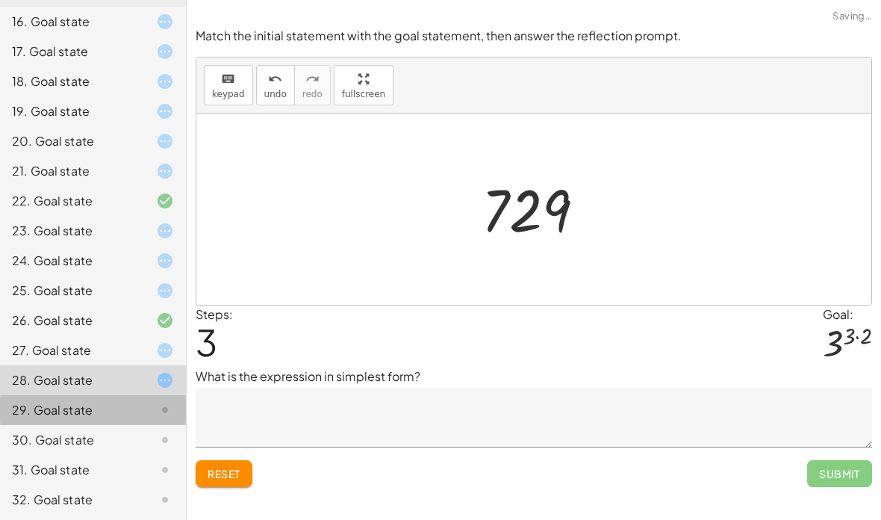
click at [163, 401] on icon at bounding box center [165, 410] width 18 height 18
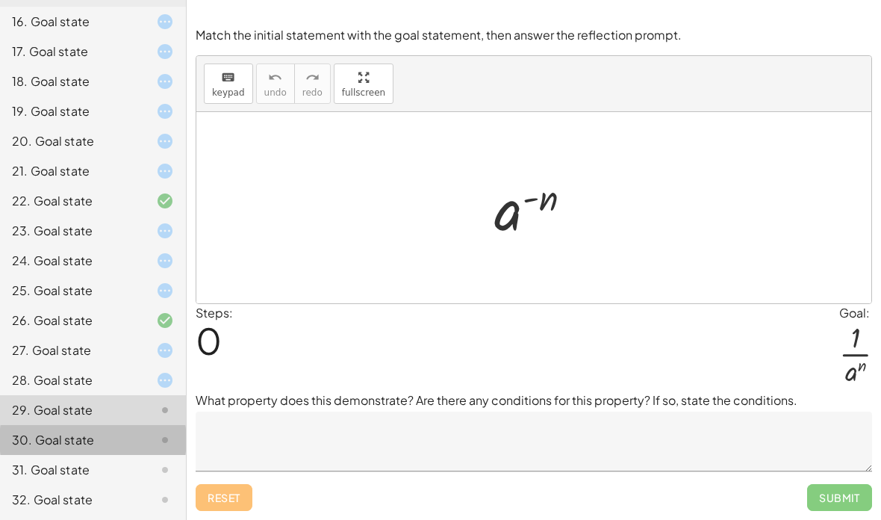
click at [144, 484] on div "30. Goal state" at bounding box center [93, 499] width 186 height 30
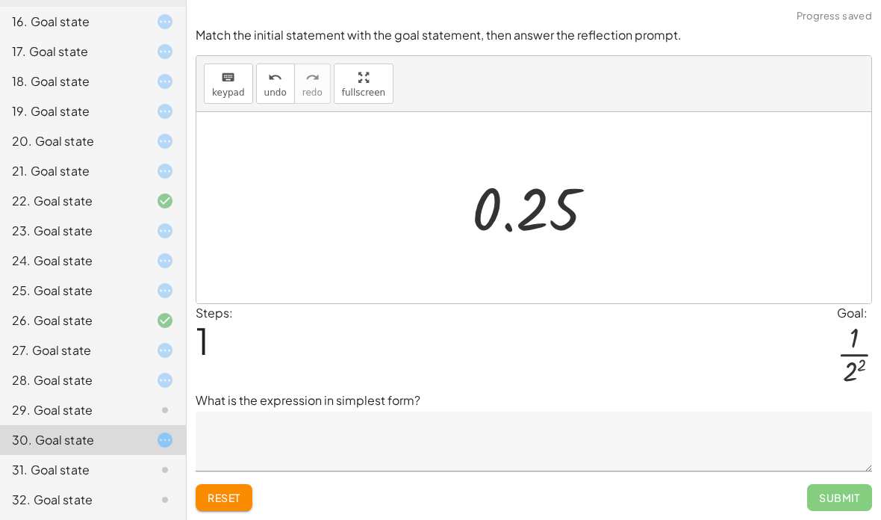
click at [137, 469] on div at bounding box center [153, 470] width 42 height 18
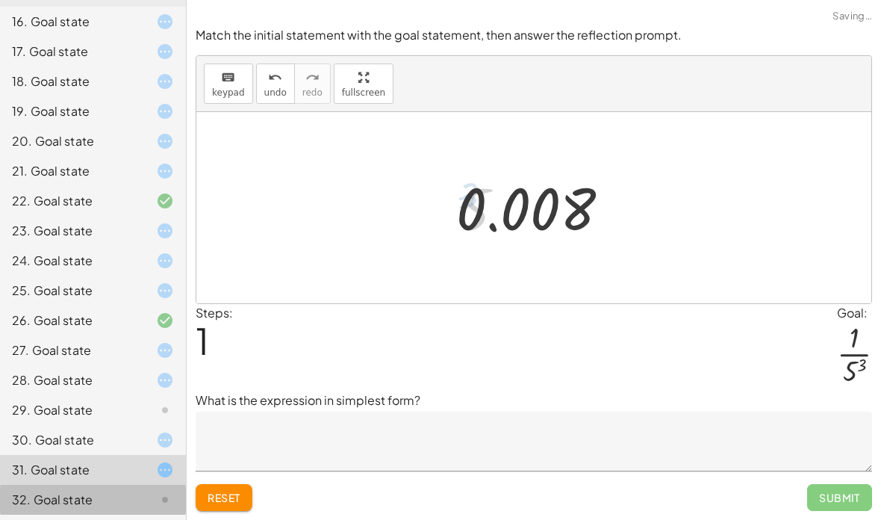
click at [138, 499] on div at bounding box center [153, 499] width 42 height 18
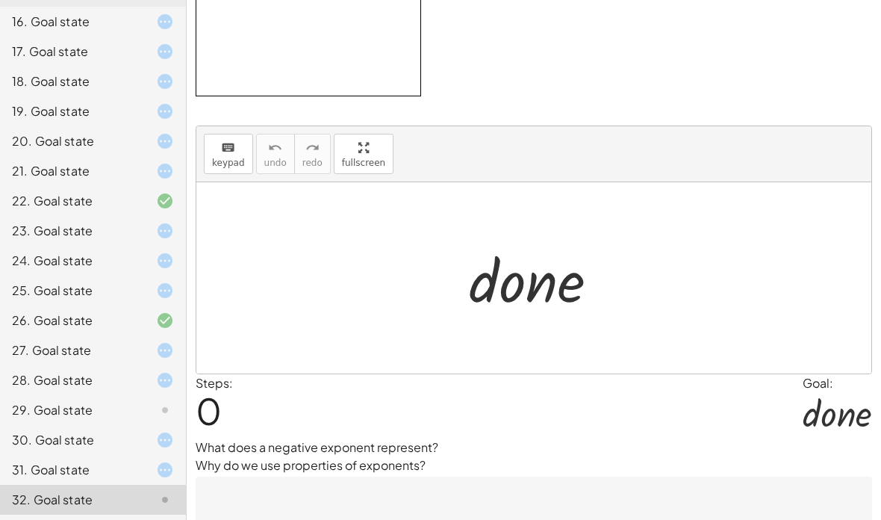
click at [156, 408] on icon at bounding box center [165, 410] width 18 height 18
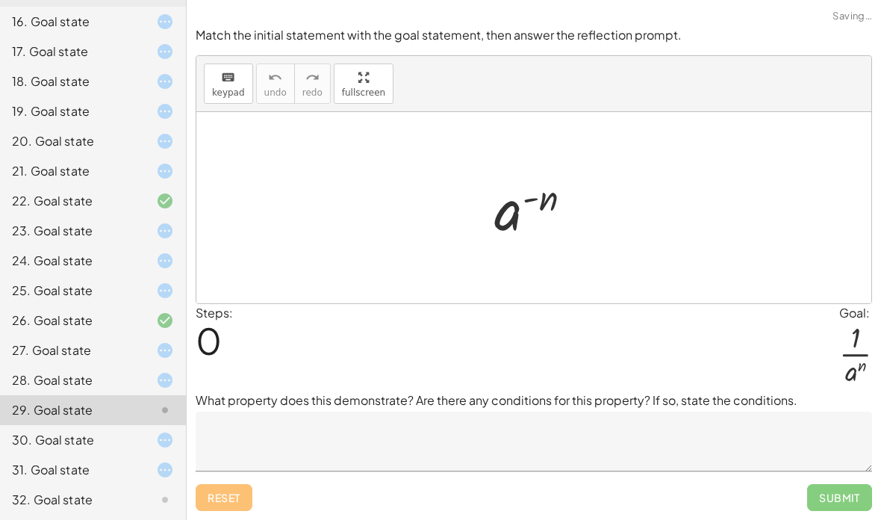
click at [0, 0] on div "Match the initial statement with the goal statement, then answer the reflection…" at bounding box center [0, 0] width 0 height 0
click at [128, 162] on div "21. Goal state" at bounding box center [72, 171] width 120 height 18
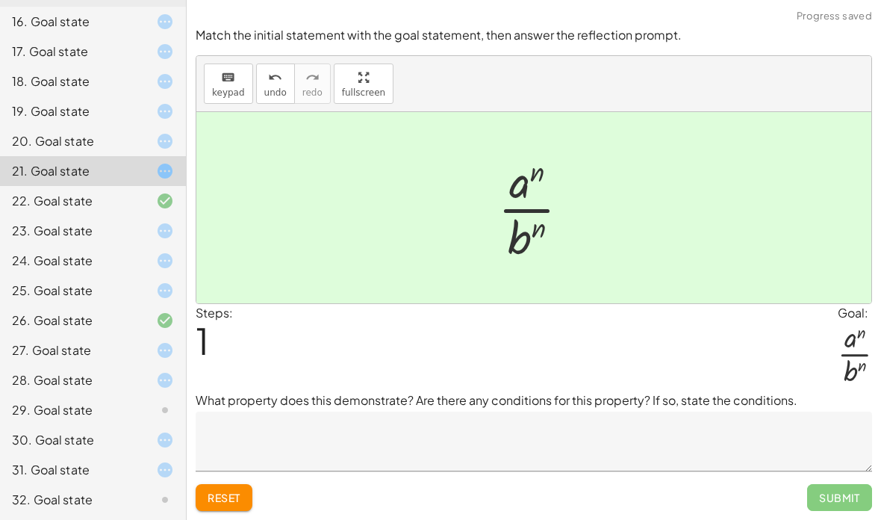
click at [90, 103] on div "19. Goal state" at bounding box center [72, 111] width 120 height 18
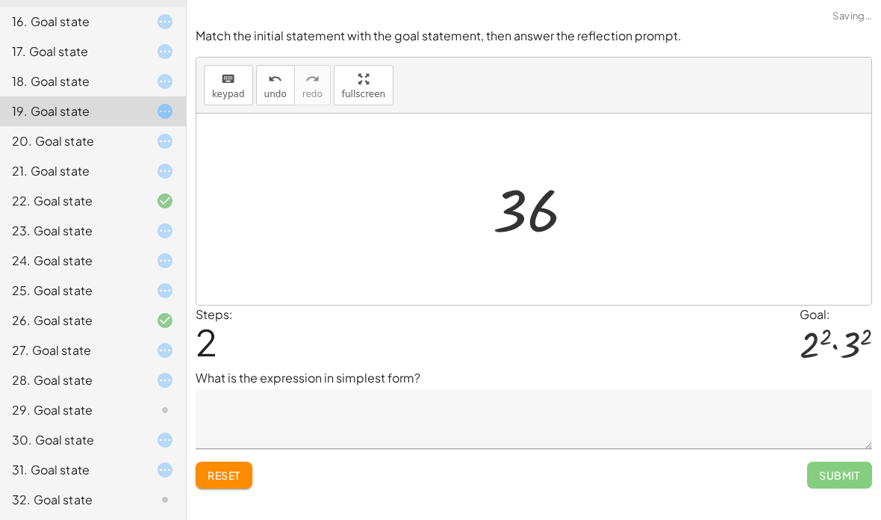
click at [240, 461] on button "Reset" at bounding box center [224, 474] width 57 height 27
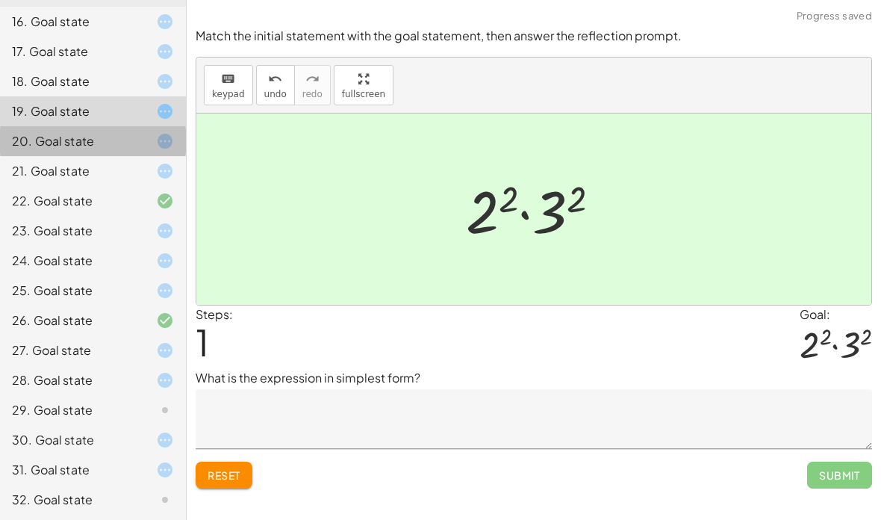
click at [119, 186] on div "20. Goal state" at bounding box center [93, 201] width 186 height 30
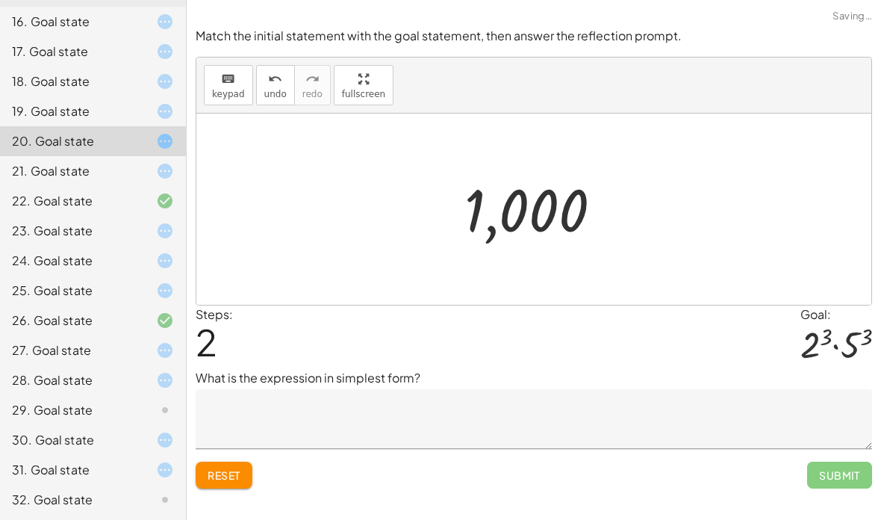
click at [238, 468] on span "Reset" at bounding box center [224, 474] width 33 height 13
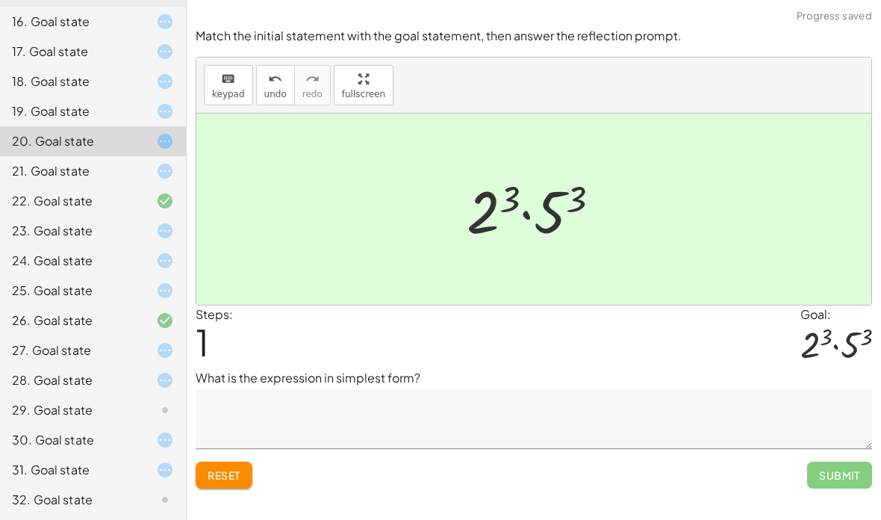
click at [90, 171] on div "21. Goal state" at bounding box center [72, 171] width 120 height 18
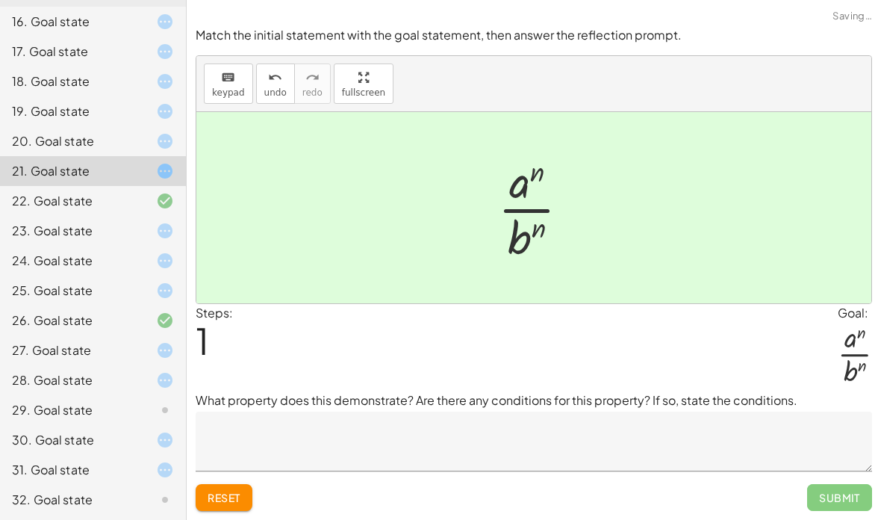
click at [92, 222] on div "23. Goal state" at bounding box center [72, 231] width 120 height 18
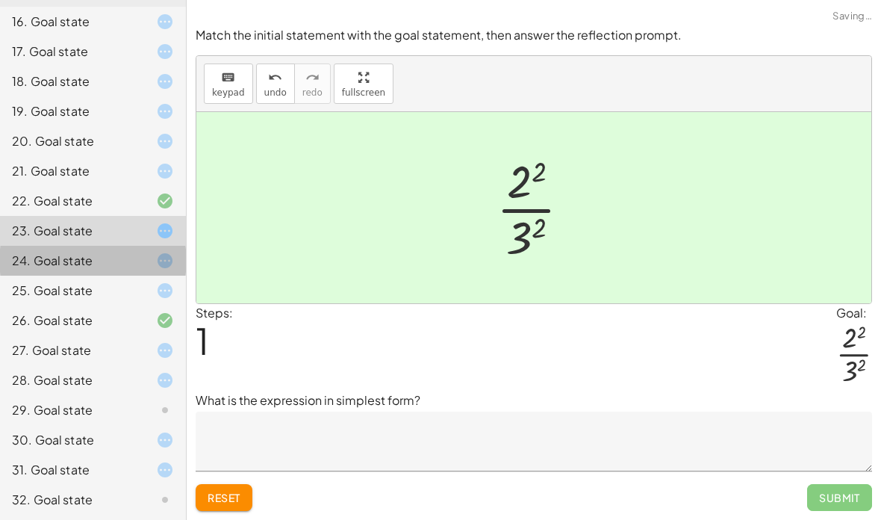
click at [89, 259] on div "24. Goal state" at bounding box center [72, 261] width 120 height 18
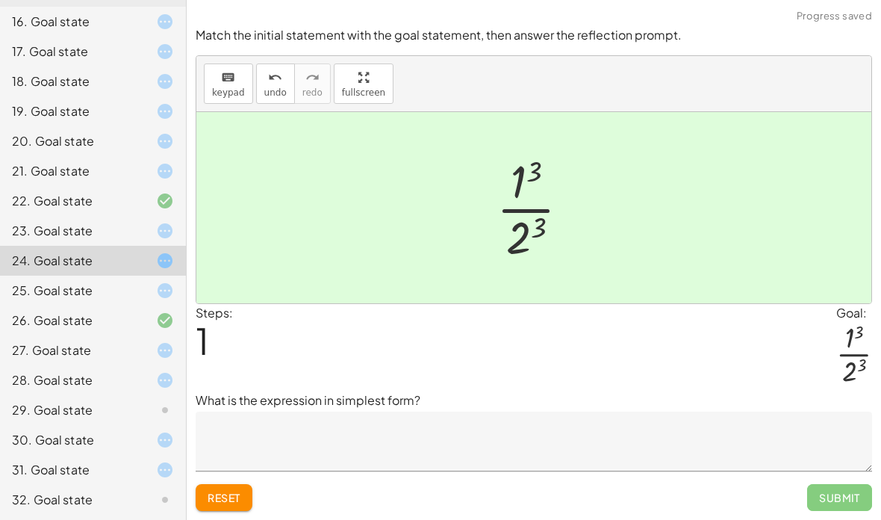
click at [103, 335] on div "25. Goal state" at bounding box center [93, 350] width 186 height 30
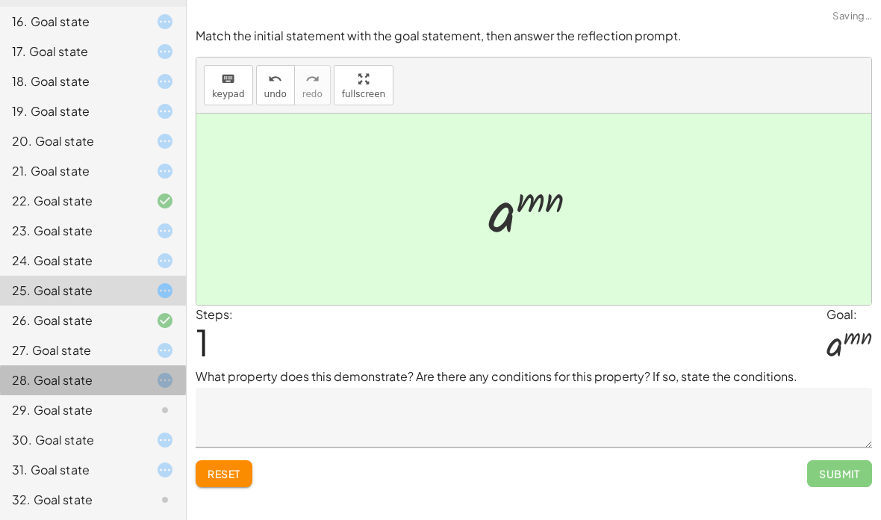
click at [110, 425] on div "28. Goal state" at bounding box center [93, 440] width 186 height 30
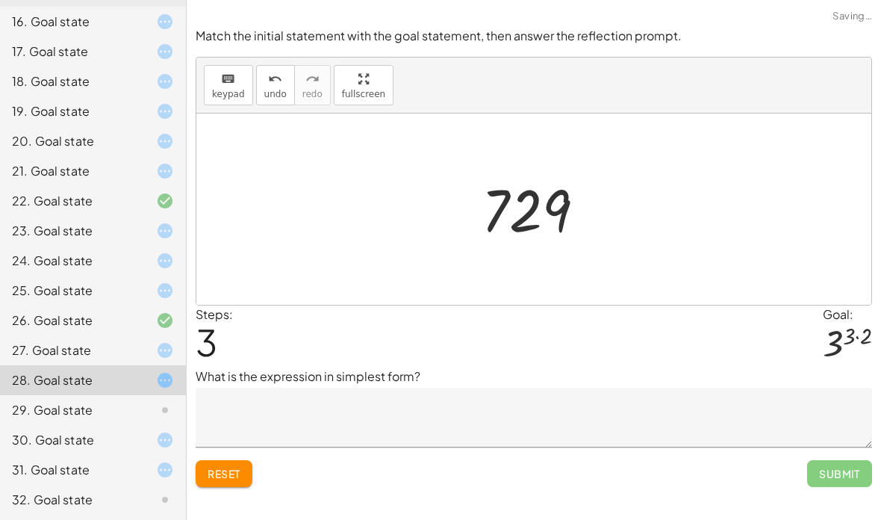
click at [219, 467] on span "Reset" at bounding box center [224, 473] width 33 height 13
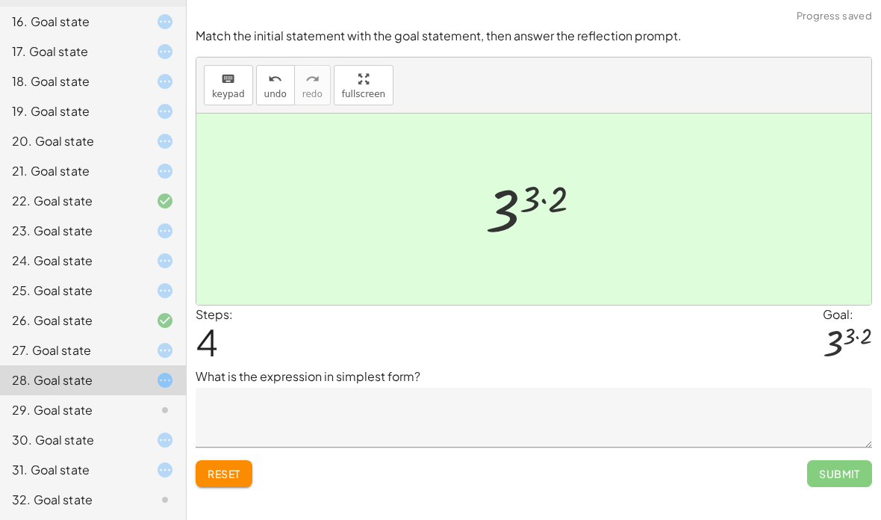
click at [119, 455] on div "29. Goal state" at bounding box center [93, 470] width 186 height 30
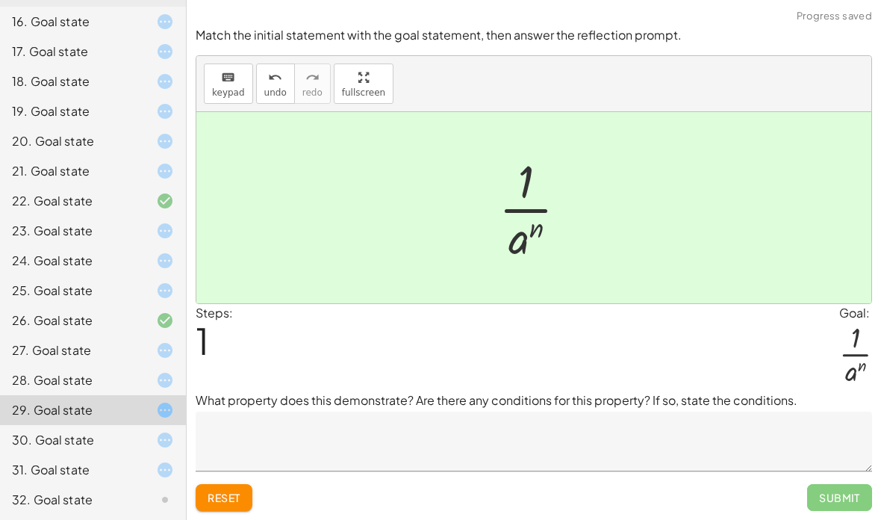
click at [107, 419] on div "29. Goal state" at bounding box center [93, 410] width 186 height 30
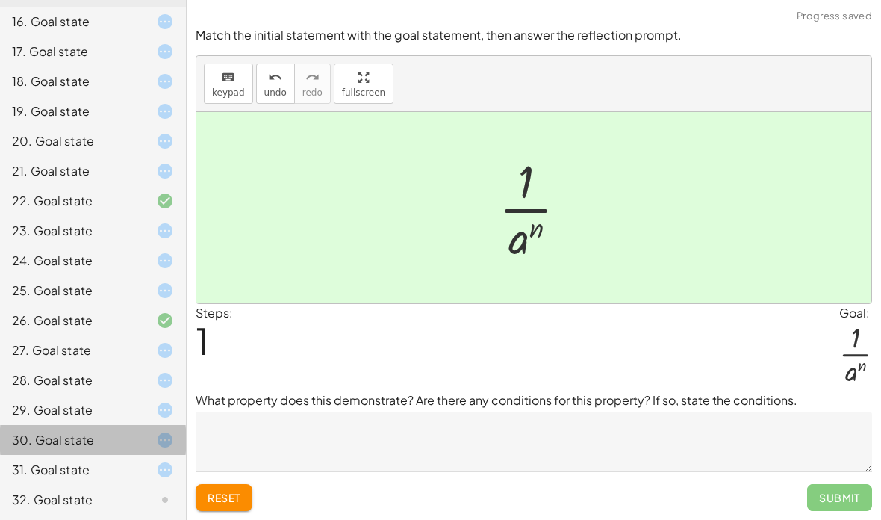
click at [93, 443] on div "30. Goal state" at bounding box center [72, 440] width 120 height 18
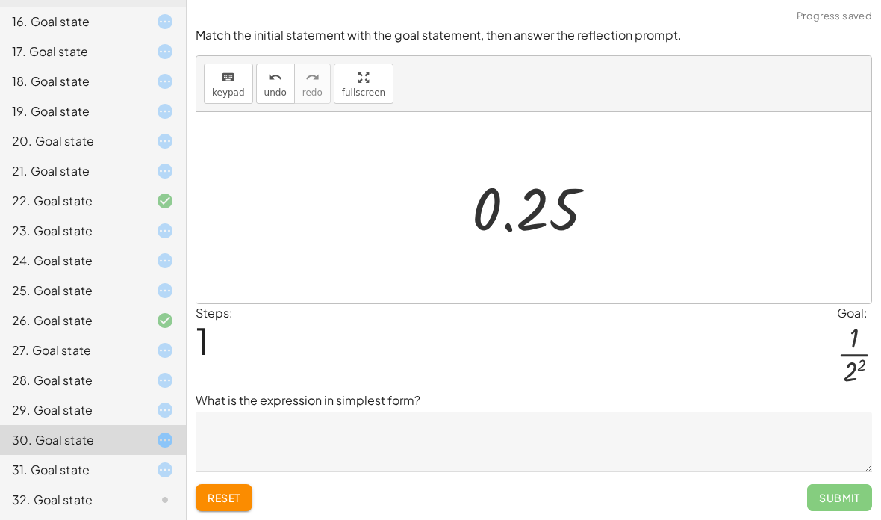
click at [225, 484] on button "Reset" at bounding box center [224, 497] width 57 height 27
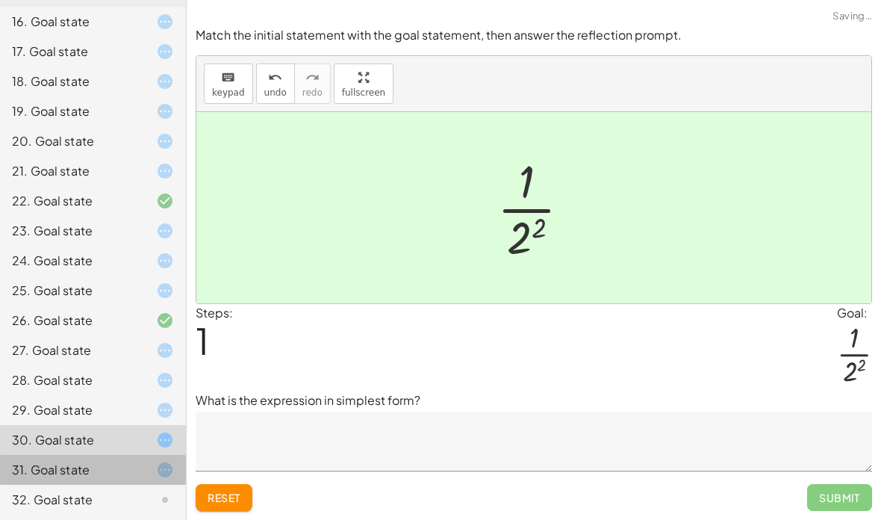
click at [136, 480] on div "31. Goal state" at bounding box center [93, 470] width 186 height 30
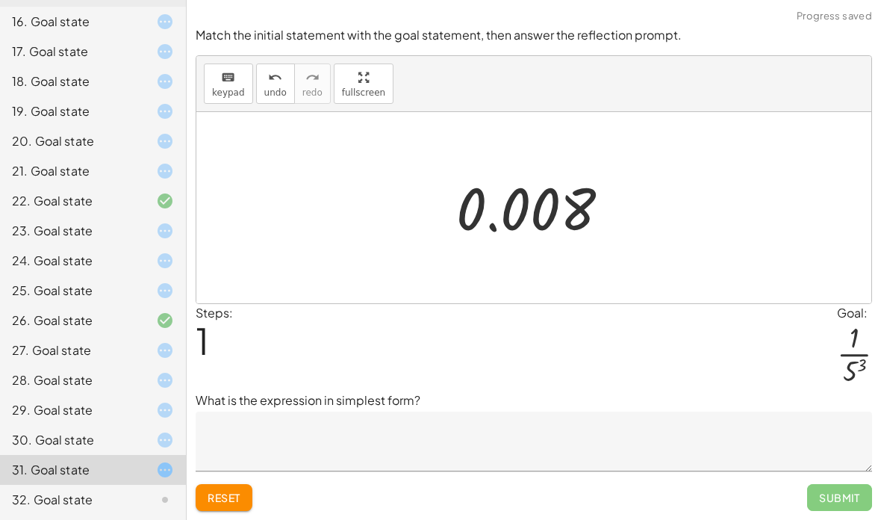
click at [242, 484] on button "Reset" at bounding box center [224, 497] width 57 height 27
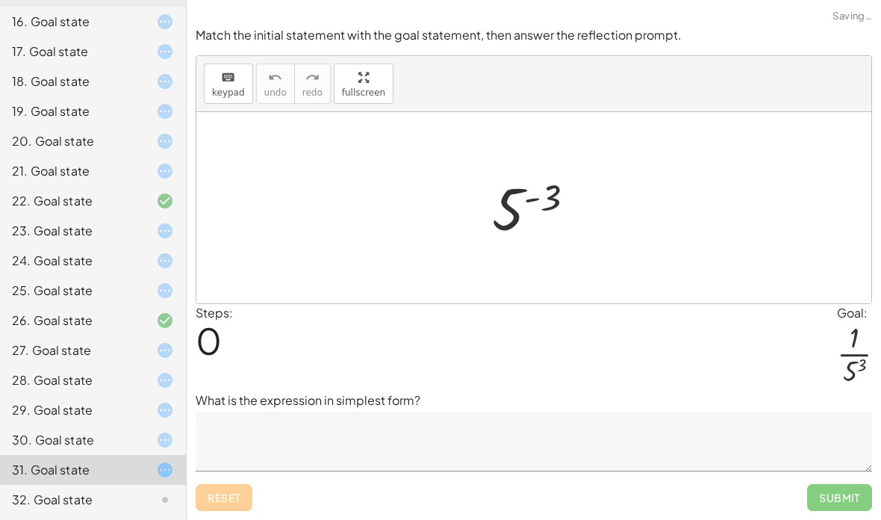
click at [241, 471] on div "Reset Submit" at bounding box center [534, 491] width 676 height 40
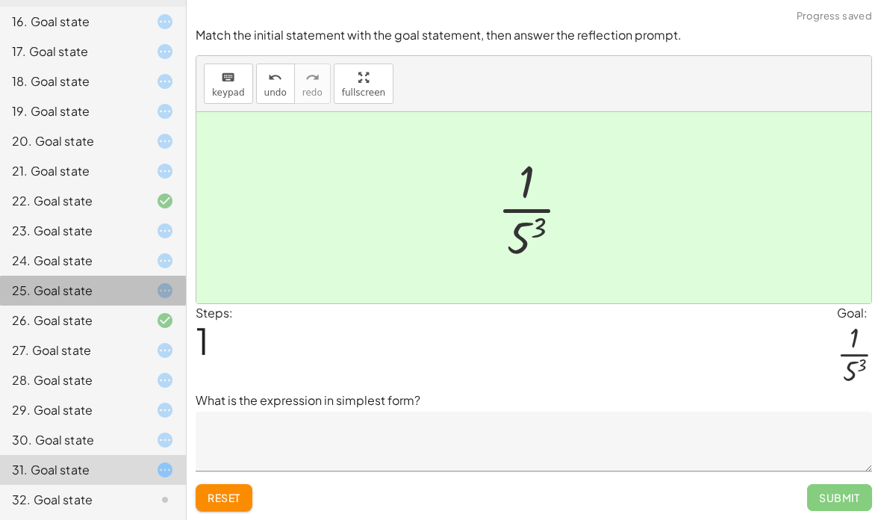
click at [116, 335] on div "25. Goal state" at bounding box center [93, 350] width 186 height 30
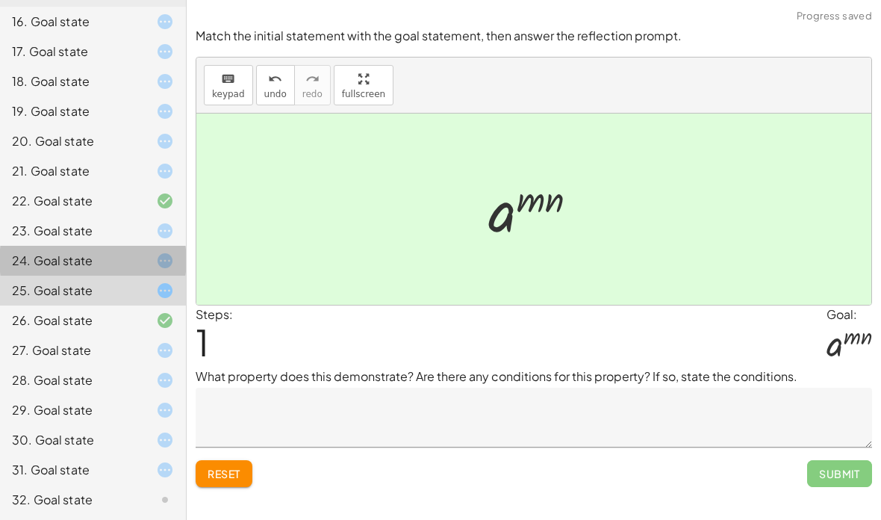
click at [112, 305] on div "24. Goal state" at bounding box center [93, 320] width 186 height 30
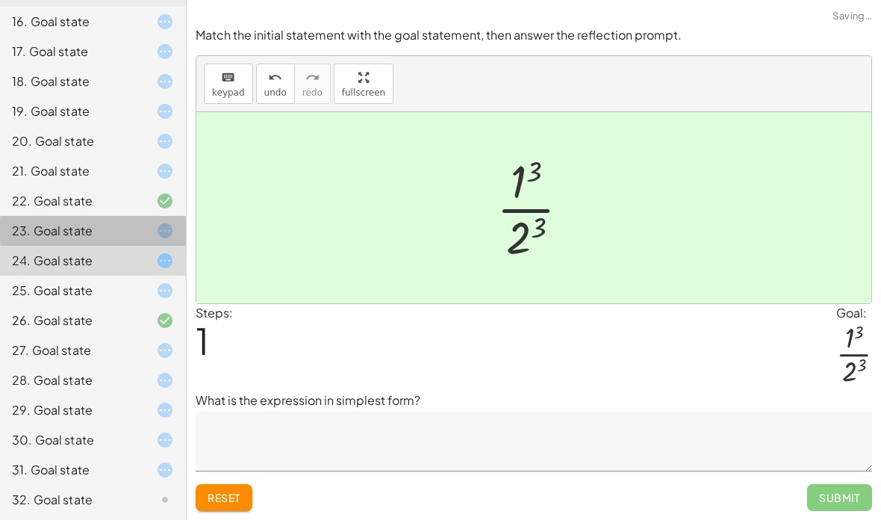
click at [93, 228] on div "23. Goal state" at bounding box center [72, 231] width 120 height 18
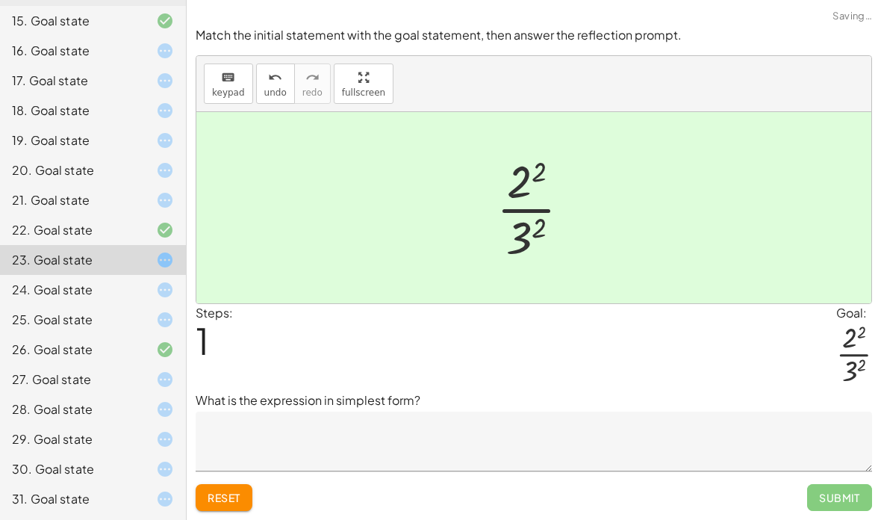
scroll to position [556, 0]
click at [94, 208] on div "21. Goal state" at bounding box center [72, 201] width 120 height 18
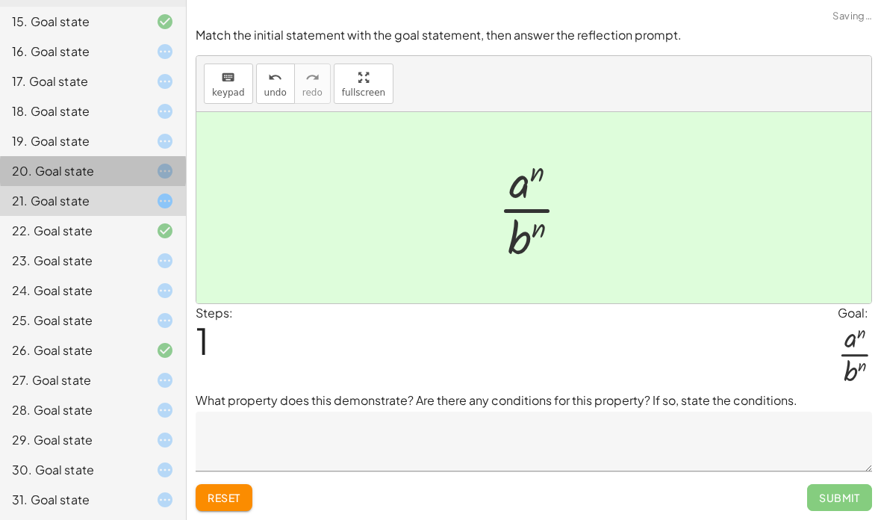
click at [93, 170] on div "20. Goal state" at bounding box center [72, 171] width 120 height 18
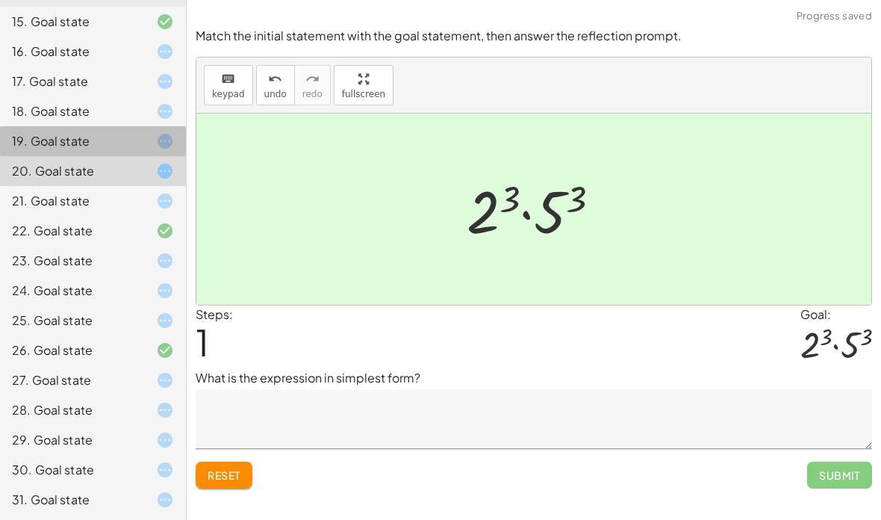
click at [113, 139] on div "19. Goal state" at bounding box center [72, 141] width 120 height 18
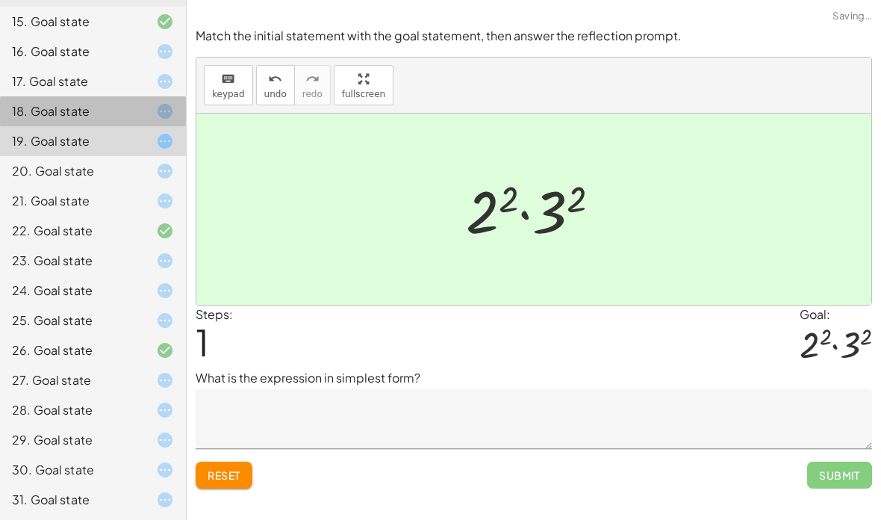
click at [110, 156] on div "18. Goal state" at bounding box center [93, 171] width 186 height 30
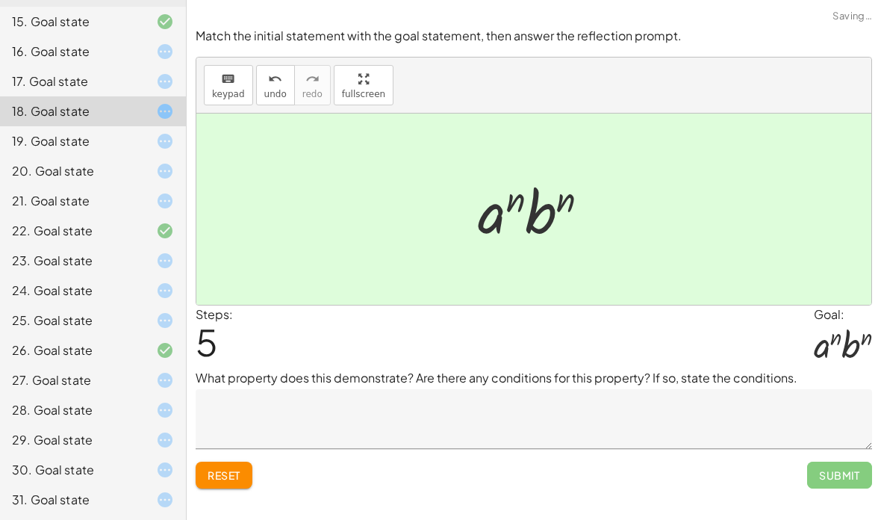
click at [110, 82] on div "17. Goal state" at bounding box center [72, 81] width 120 height 18
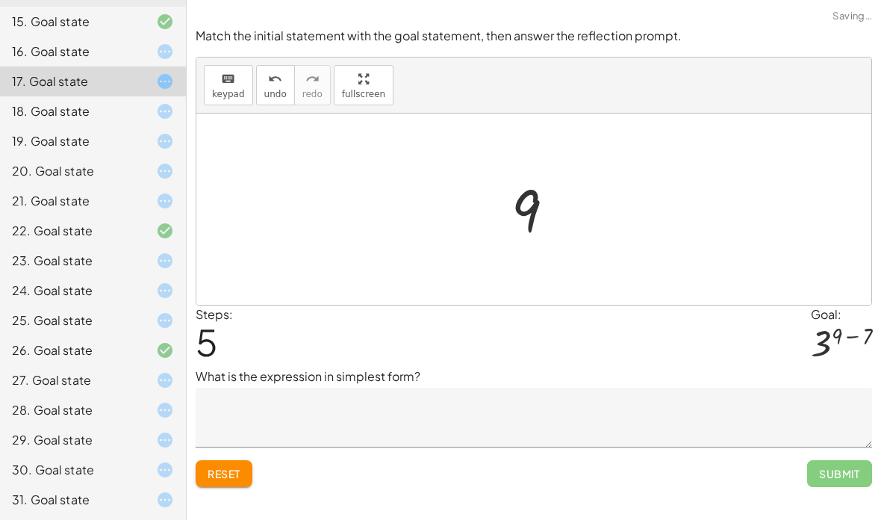
click at [218, 467] on span "Reset" at bounding box center [224, 473] width 33 height 13
click at [238, 467] on span "Reset" at bounding box center [224, 473] width 33 height 13
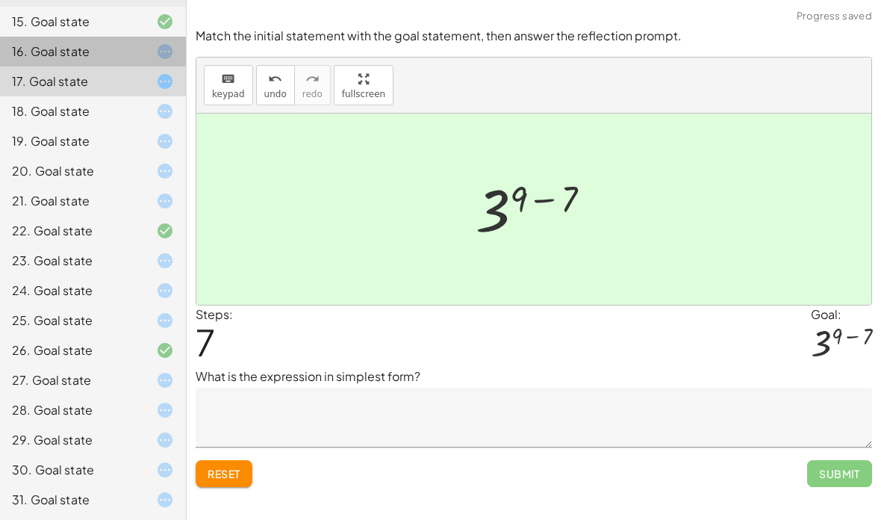
click at [72, 45] on div "16. Goal state" at bounding box center [72, 52] width 120 height 18
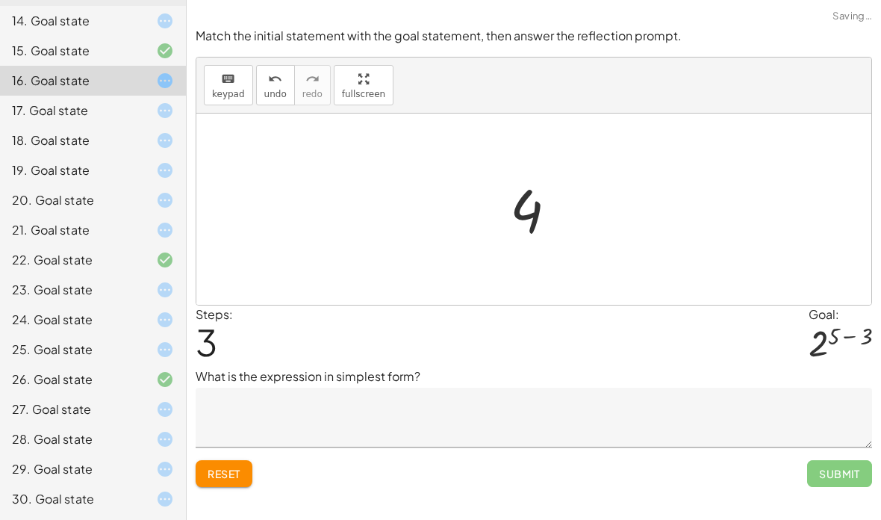
scroll to position [499, 0]
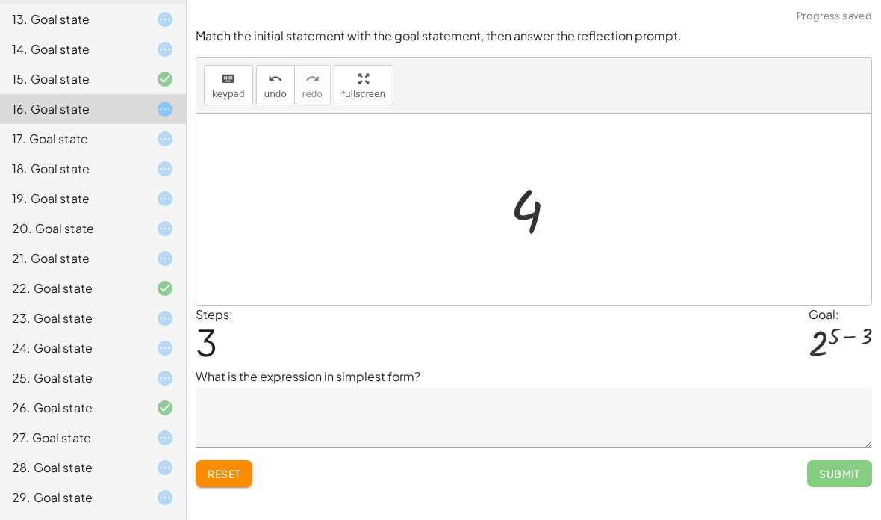
click at [240, 467] on span "Reset" at bounding box center [224, 473] width 33 height 13
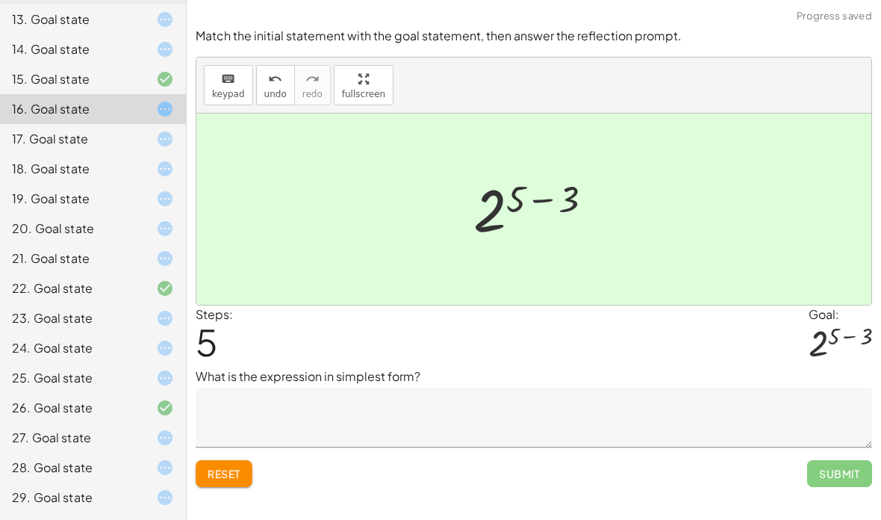
click at [104, 45] on div "14. Goal state" at bounding box center [72, 49] width 120 height 18
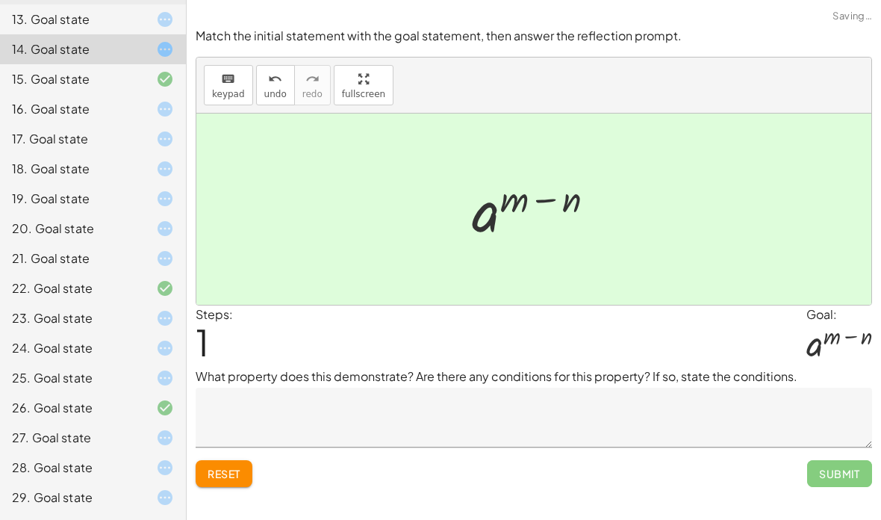
scroll to position [476, 0]
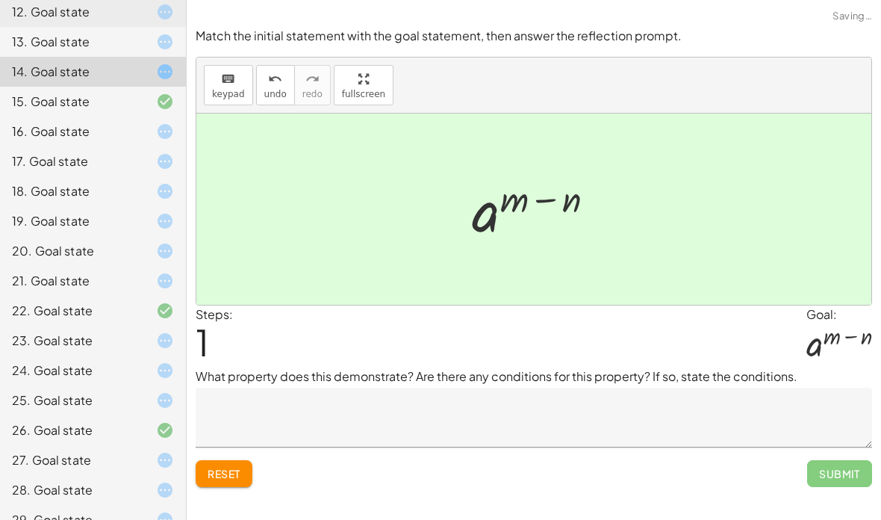
click at [87, 41] on div "13. Goal state" at bounding box center [72, 42] width 120 height 18
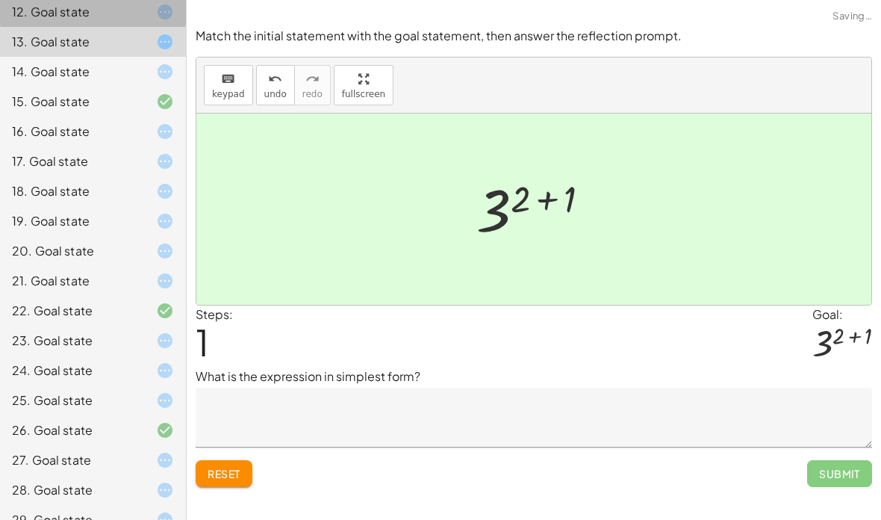
click at [73, 15] on div "12. Goal state" at bounding box center [72, 12] width 120 height 18
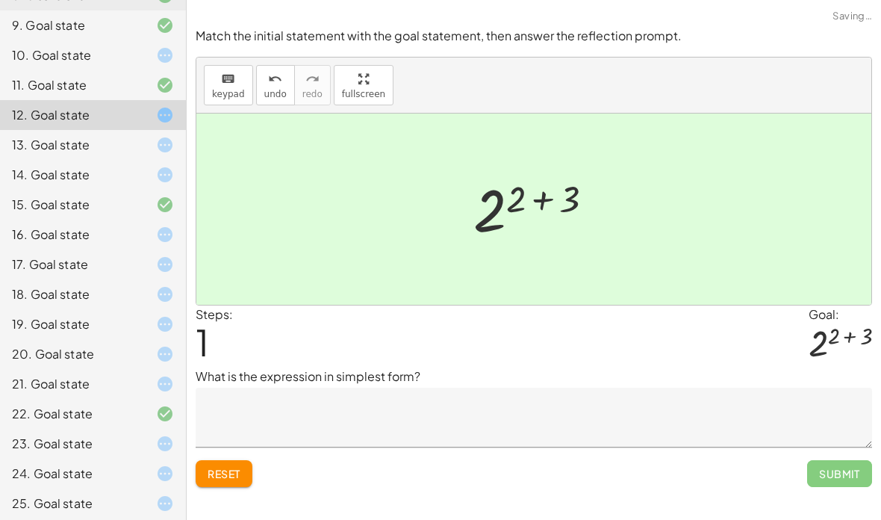
scroll to position [370, 0]
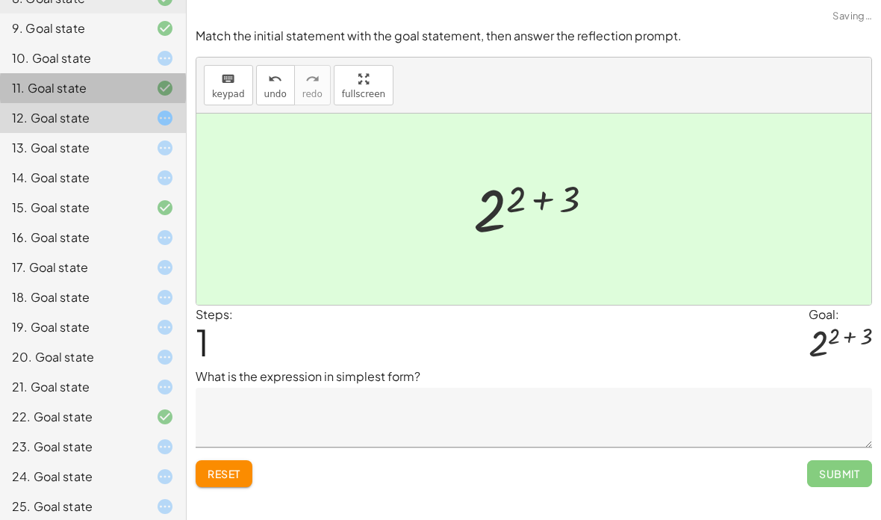
click at [99, 133] on div "11. Goal state" at bounding box center [93, 148] width 186 height 30
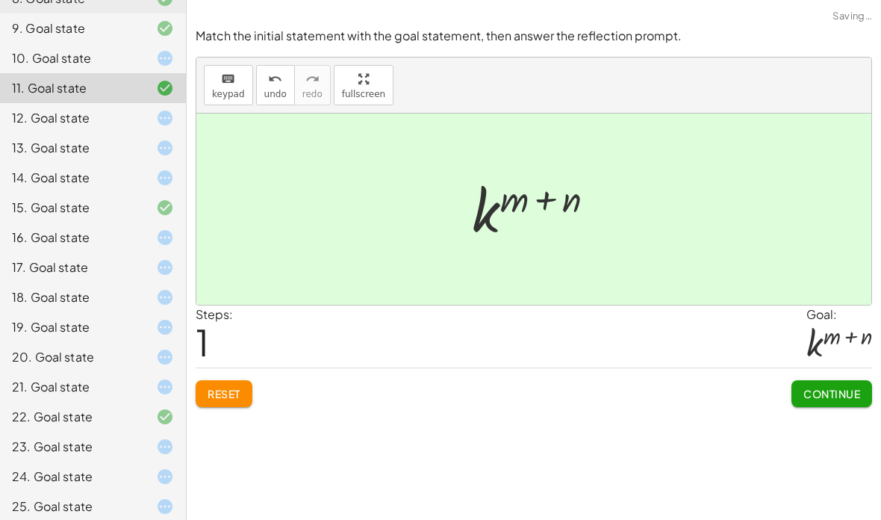
click at [81, 51] on div "10. Goal state" at bounding box center [72, 58] width 120 height 18
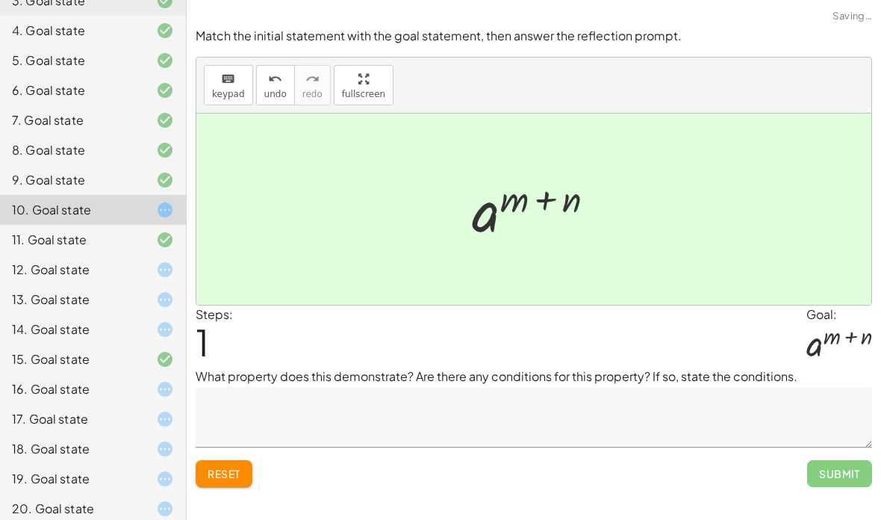
scroll to position [221, 0]
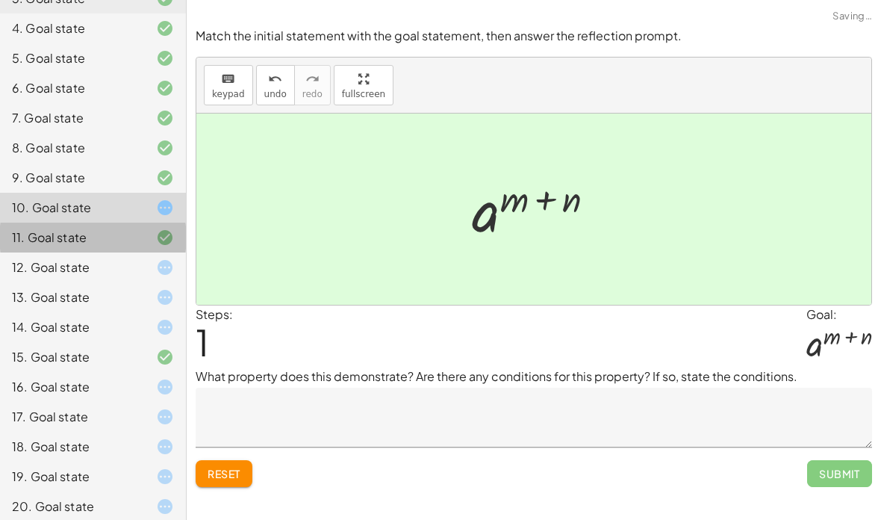
click at [113, 240] on div "11. Goal state" at bounding box center [72, 237] width 120 height 18
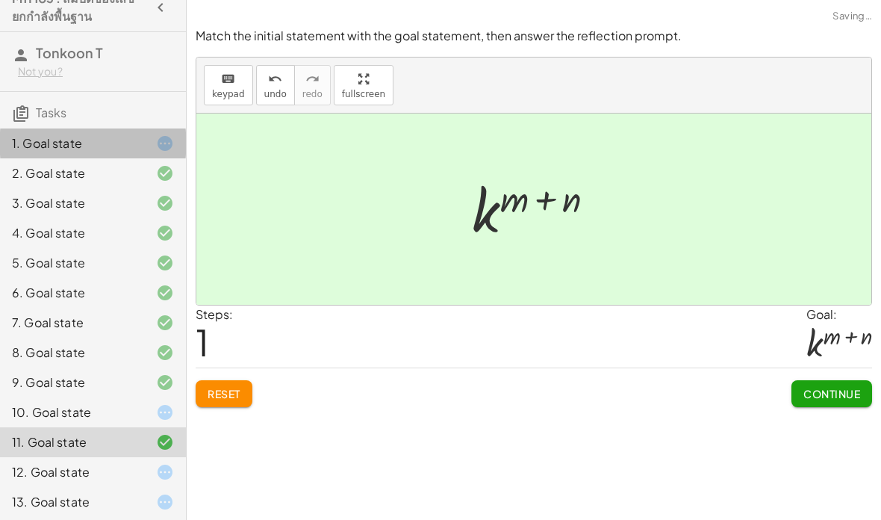
scroll to position [10, 0]
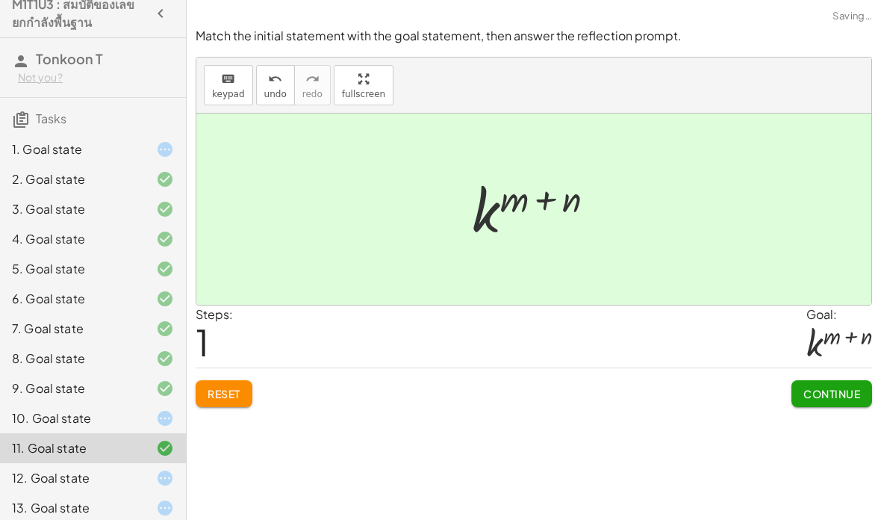
click at [123, 153] on div "1. Goal state" at bounding box center [72, 149] width 120 height 18
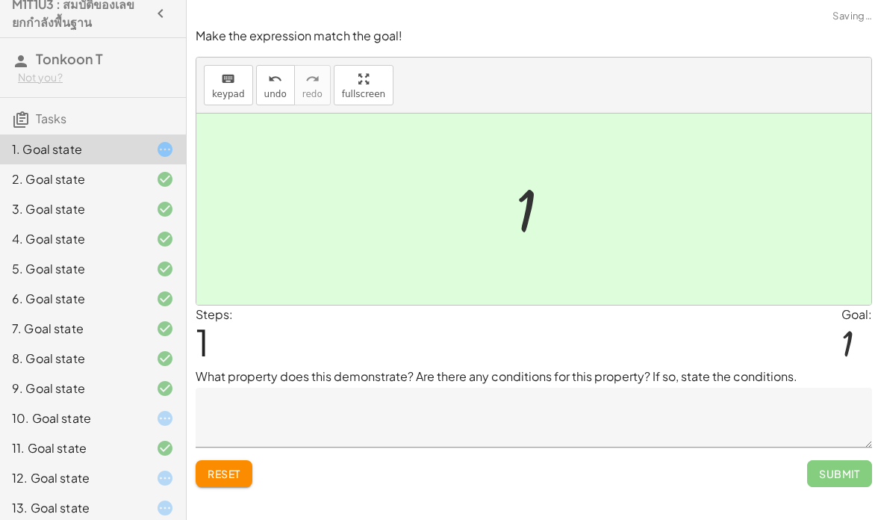
click at [123, 152] on div "1. Goal state" at bounding box center [72, 149] width 120 height 18
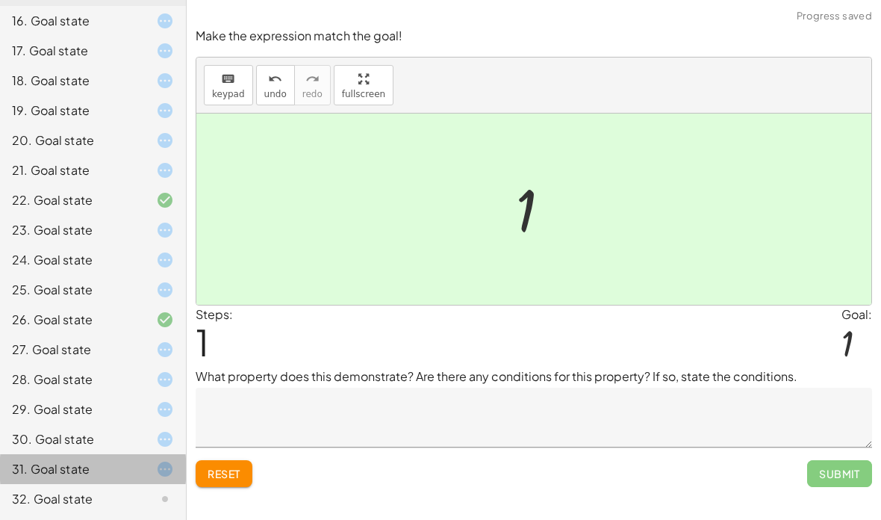
scroll to position [586, 0]
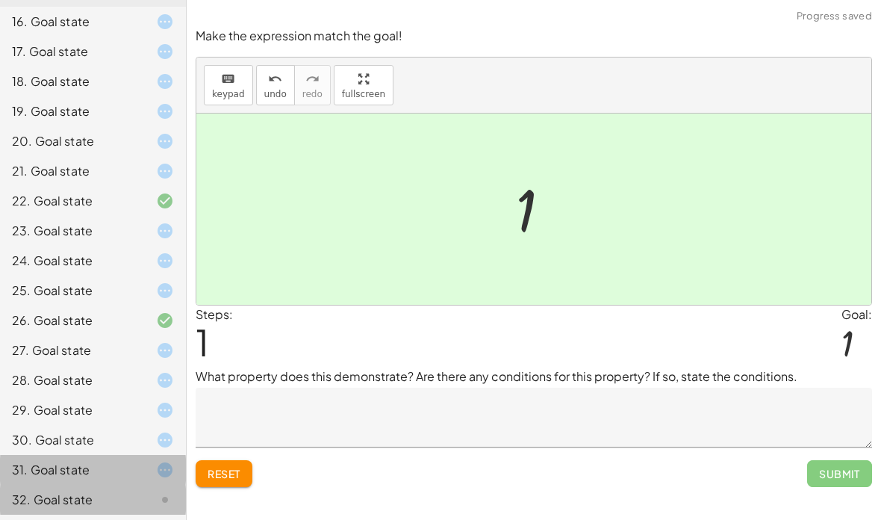
click at [93, 498] on div "32. Goal state" at bounding box center [72, 499] width 120 height 18
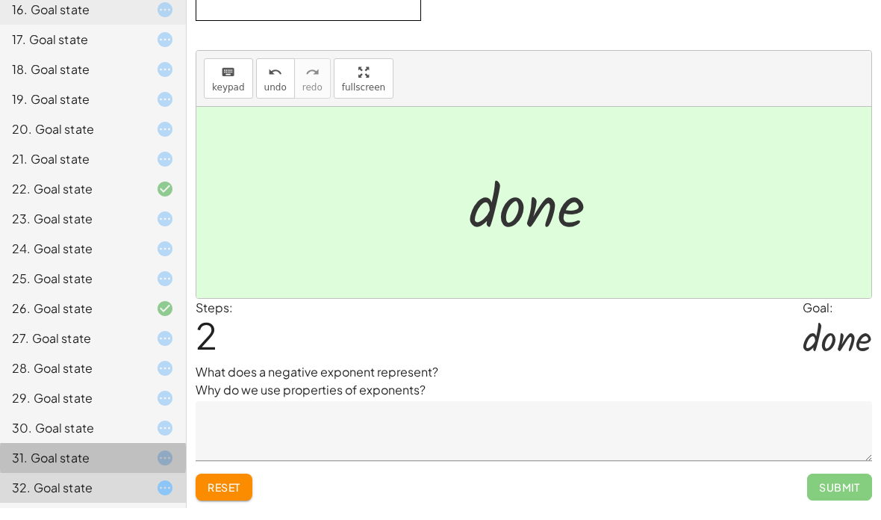
scroll to position [0, 0]
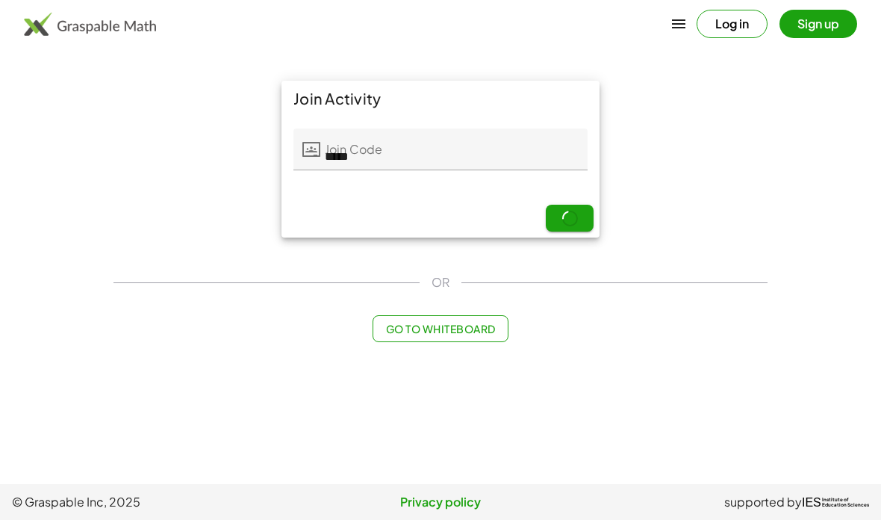
scroll to position [60, 0]
